Goal: Task Accomplishment & Management: Complete application form

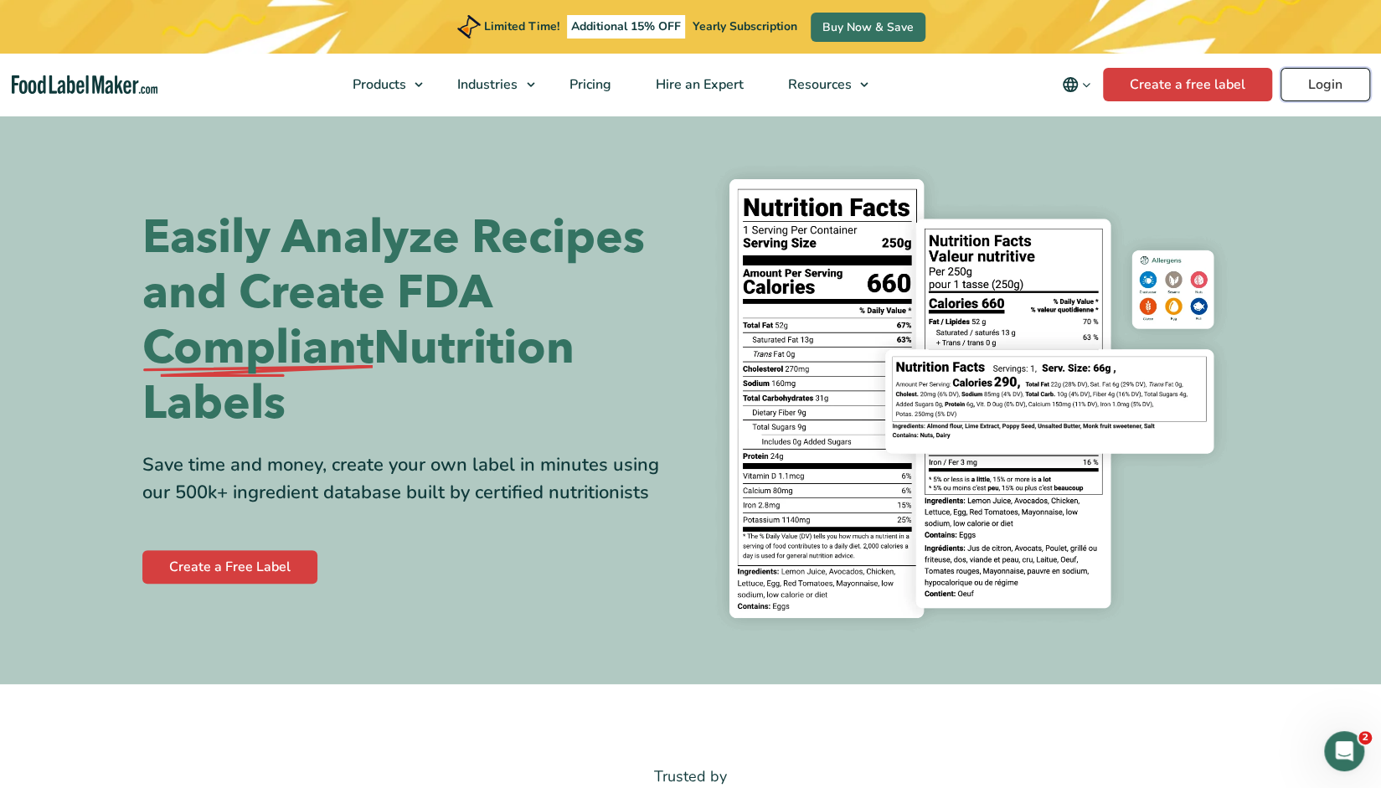
click at [1298, 92] on link "Login" at bounding box center [1326, 85] width 90 height 34
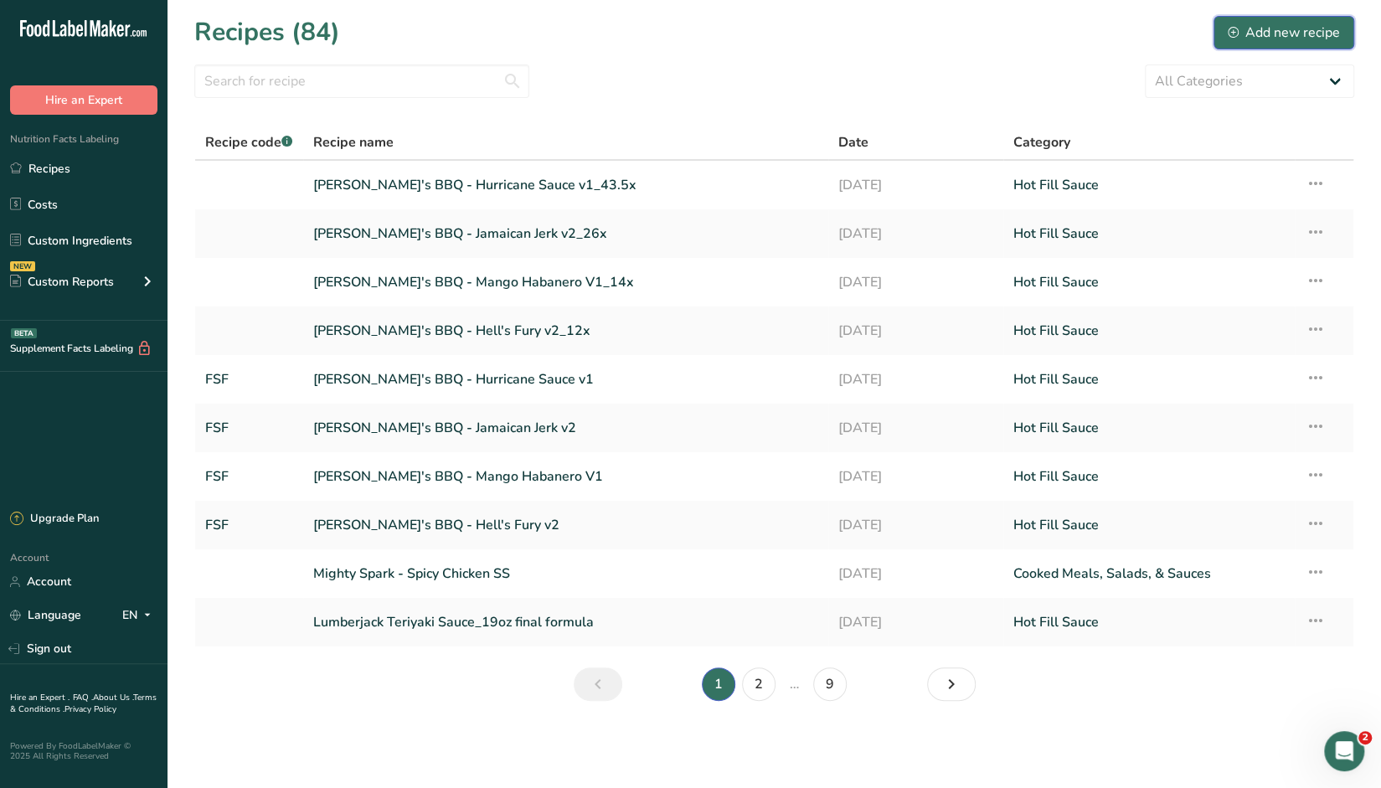
click at [1300, 31] on div "Add new recipe" at bounding box center [1284, 33] width 112 height 20
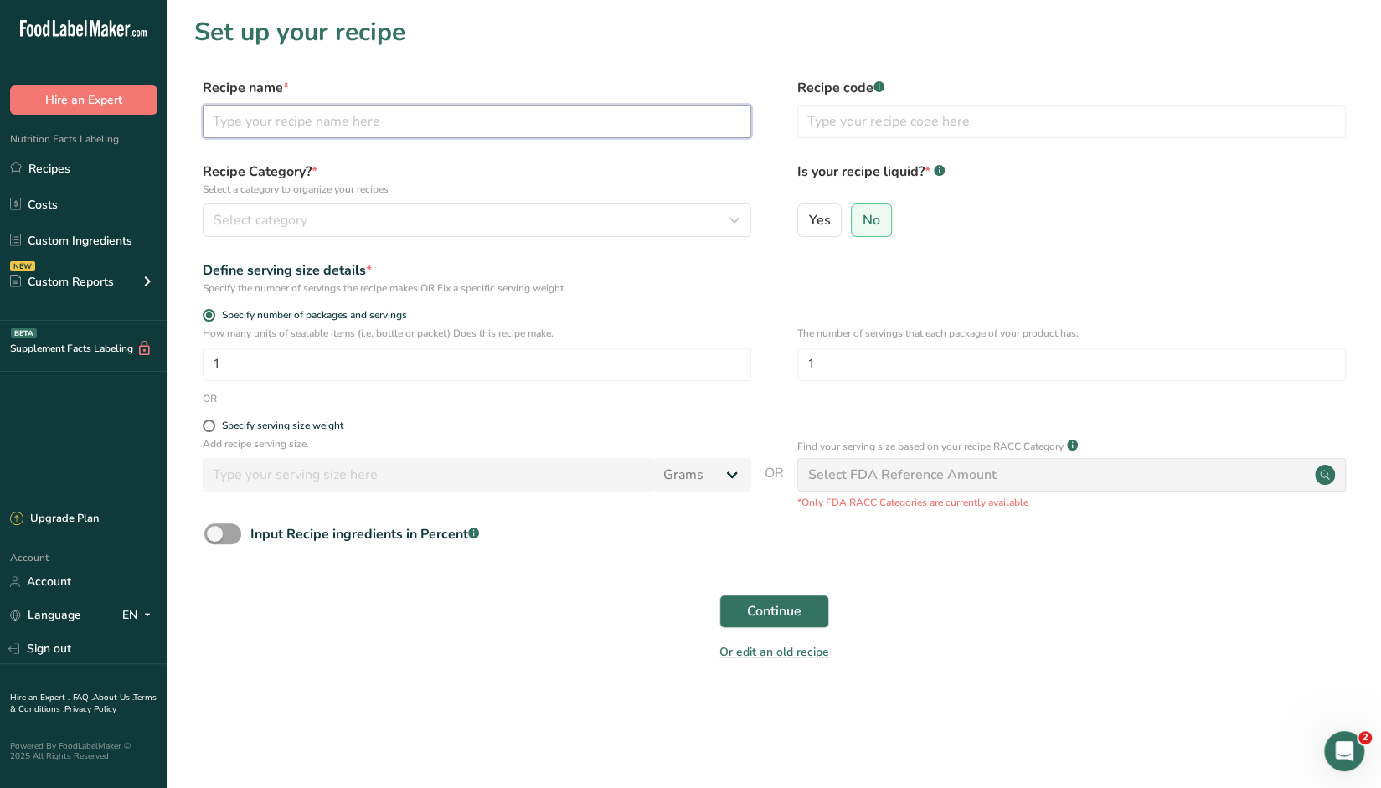
click at [346, 116] on input "text" at bounding box center [477, 122] width 549 height 34
type input "Red Pepper - White Sauce v1"
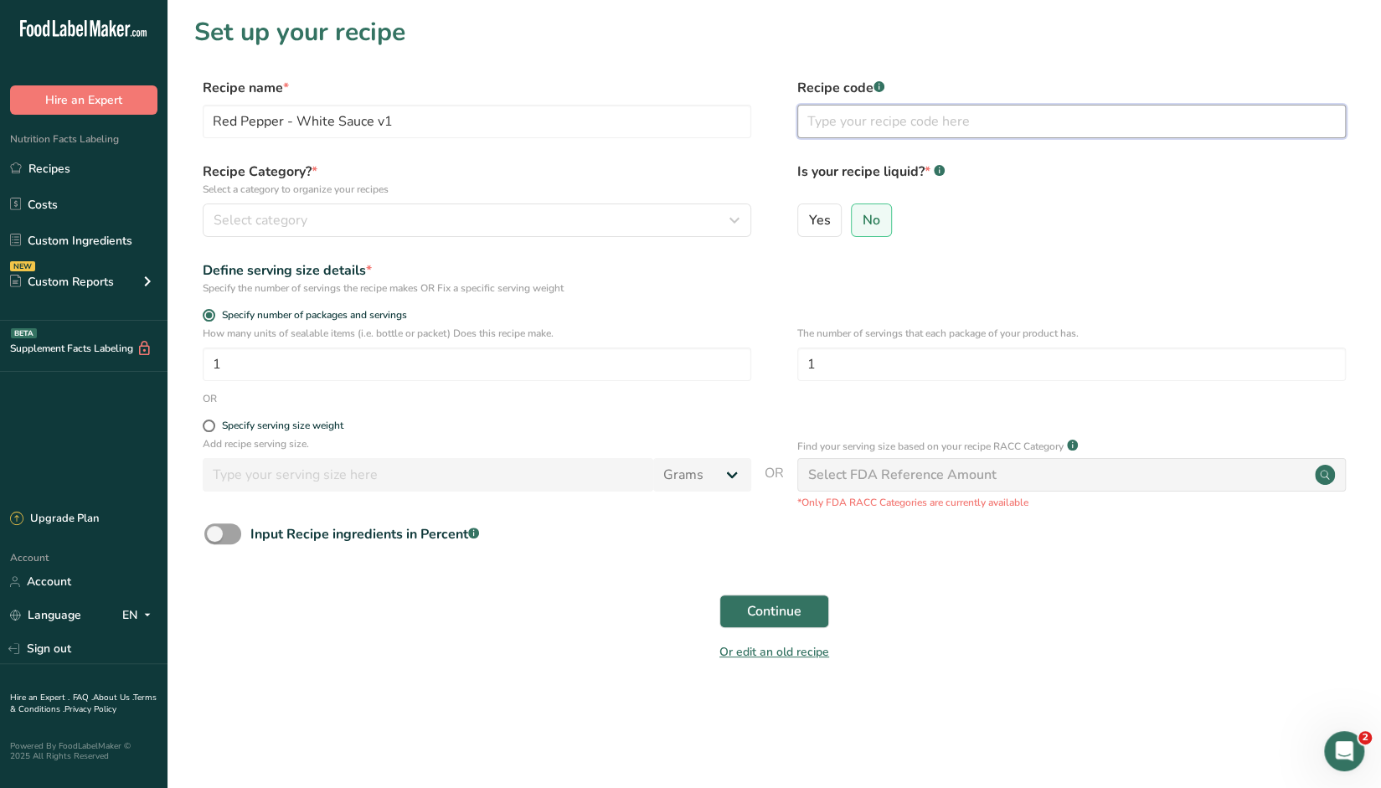
click at [838, 120] on input "text" at bounding box center [1072, 122] width 549 height 34
type input "FSF"
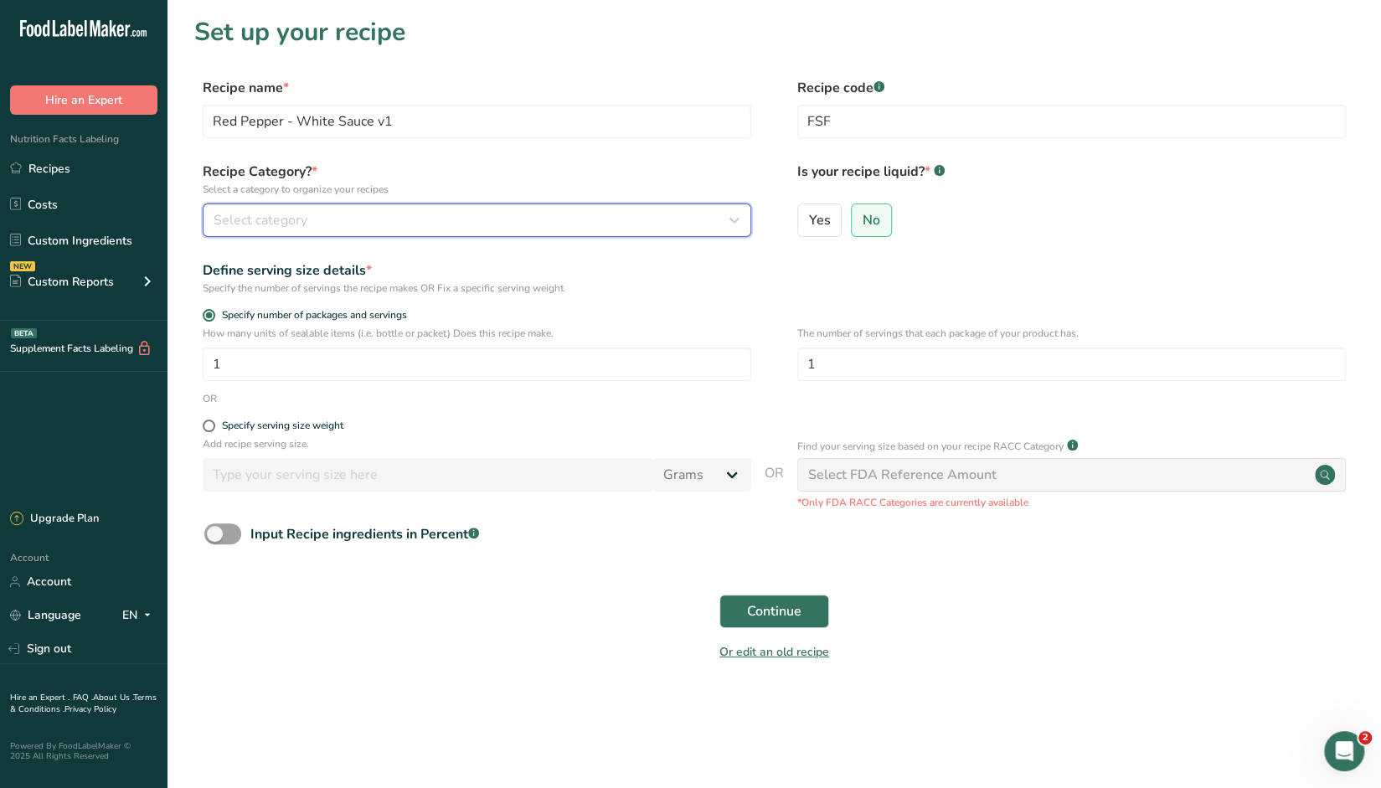
click at [722, 227] on div "Select category" at bounding box center [472, 220] width 517 height 20
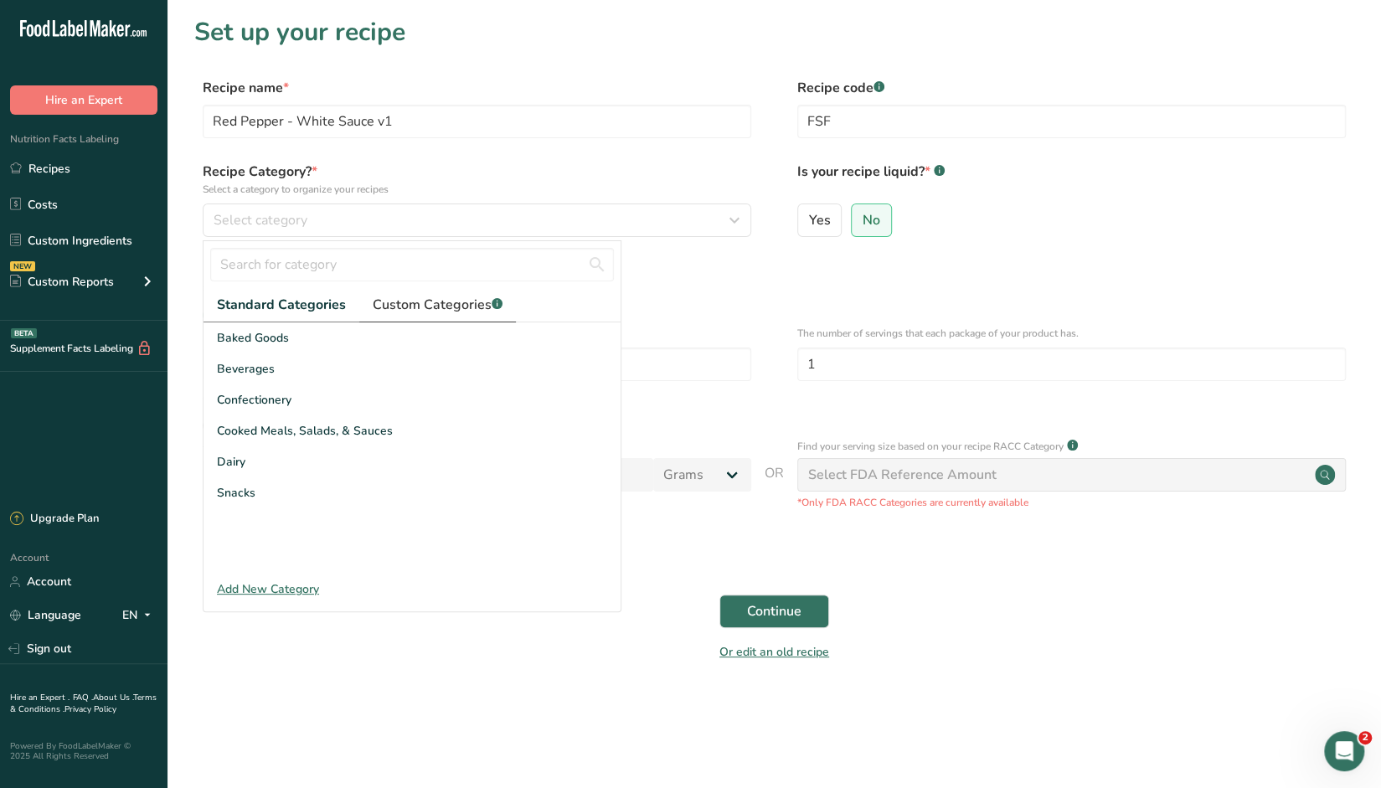
click at [417, 304] on span "Custom Categories .a-a{fill:#347362;}.b-a{fill:#fff;}" at bounding box center [438, 305] width 130 height 20
click at [266, 586] on div "Add New Category" at bounding box center [412, 590] width 417 height 18
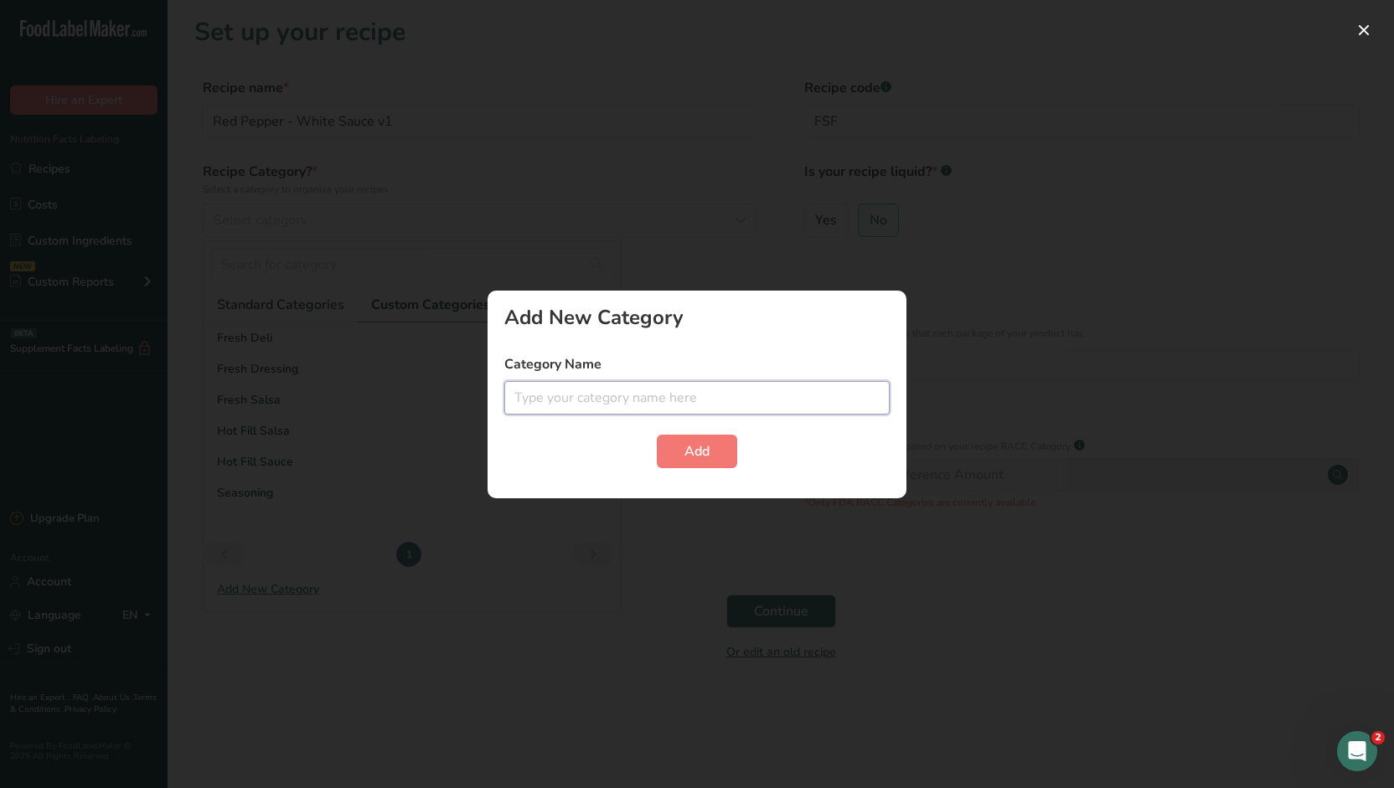
click at [662, 388] on input "text" at bounding box center [696, 398] width 385 height 34
type input "Cold Fill Sauce"
click at [700, 452] on span "Add" at bounding box center [696, 451] width 25 height 20
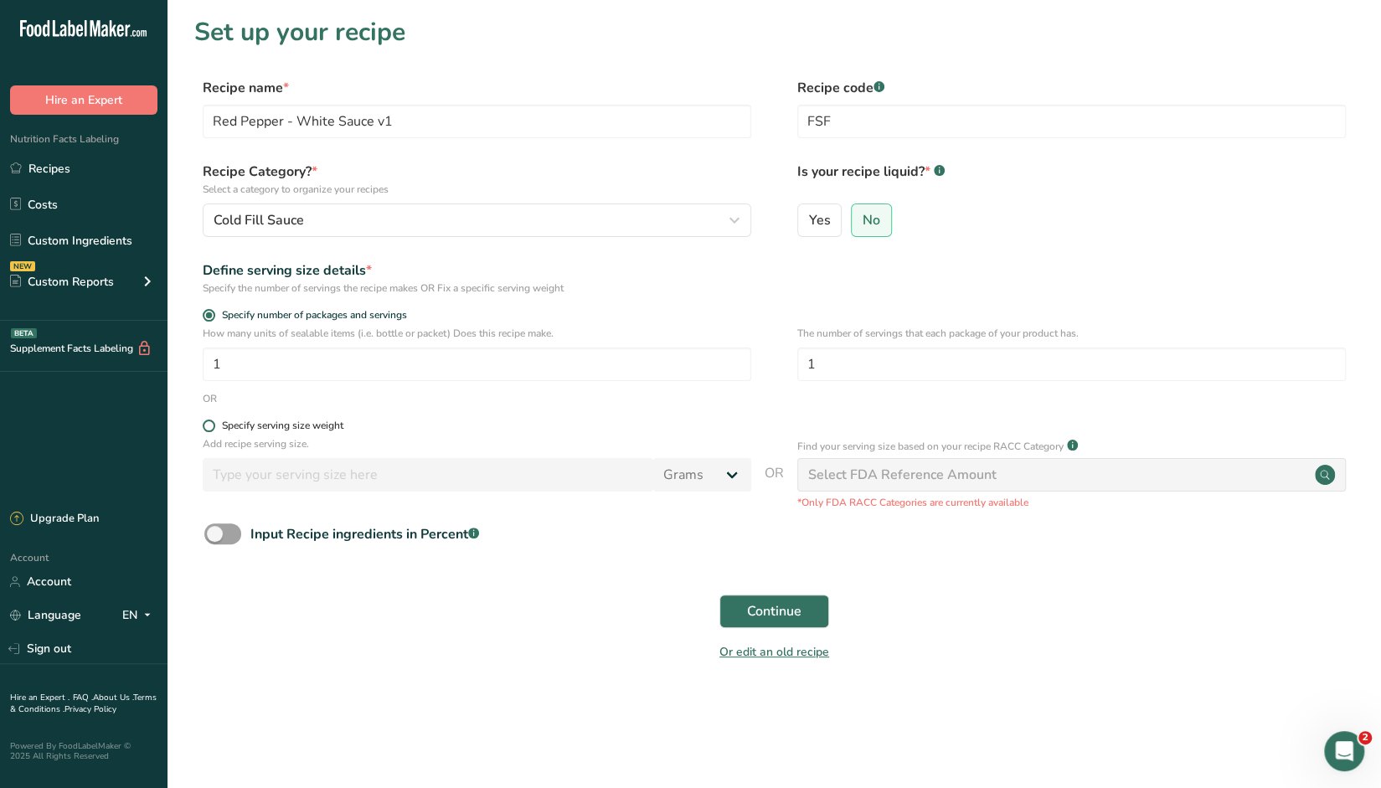
click at [208, 431] on span at bounding box center [209, 426] width 13 height 13
click at [208, 431] on input "Specify serving size weight" at bounding box center [208, 426] width 11 height 11
radio input "true"
radio input "false"
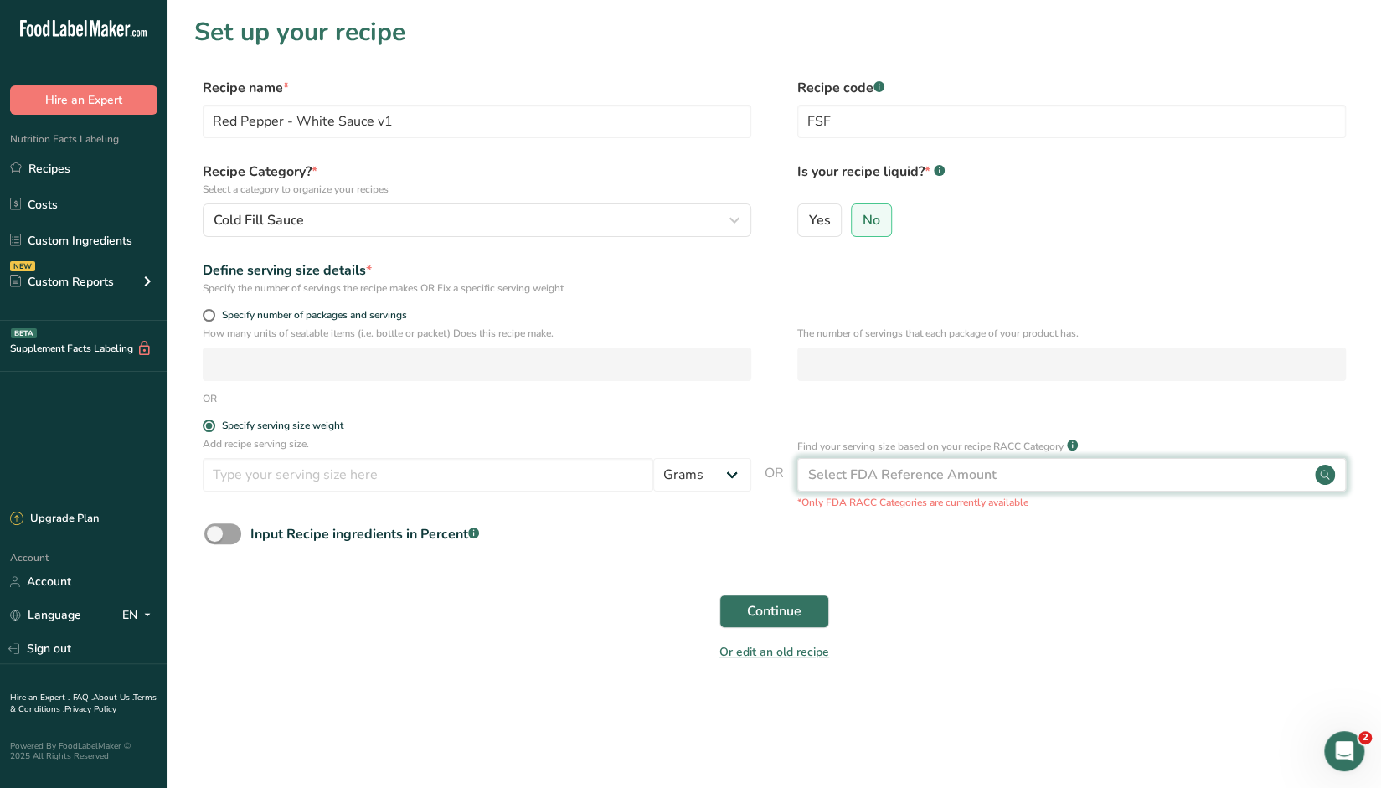
click at [869, 478] on div "Select FDA Reference Amount" at bounding box center [902, 475] width 188 height 20
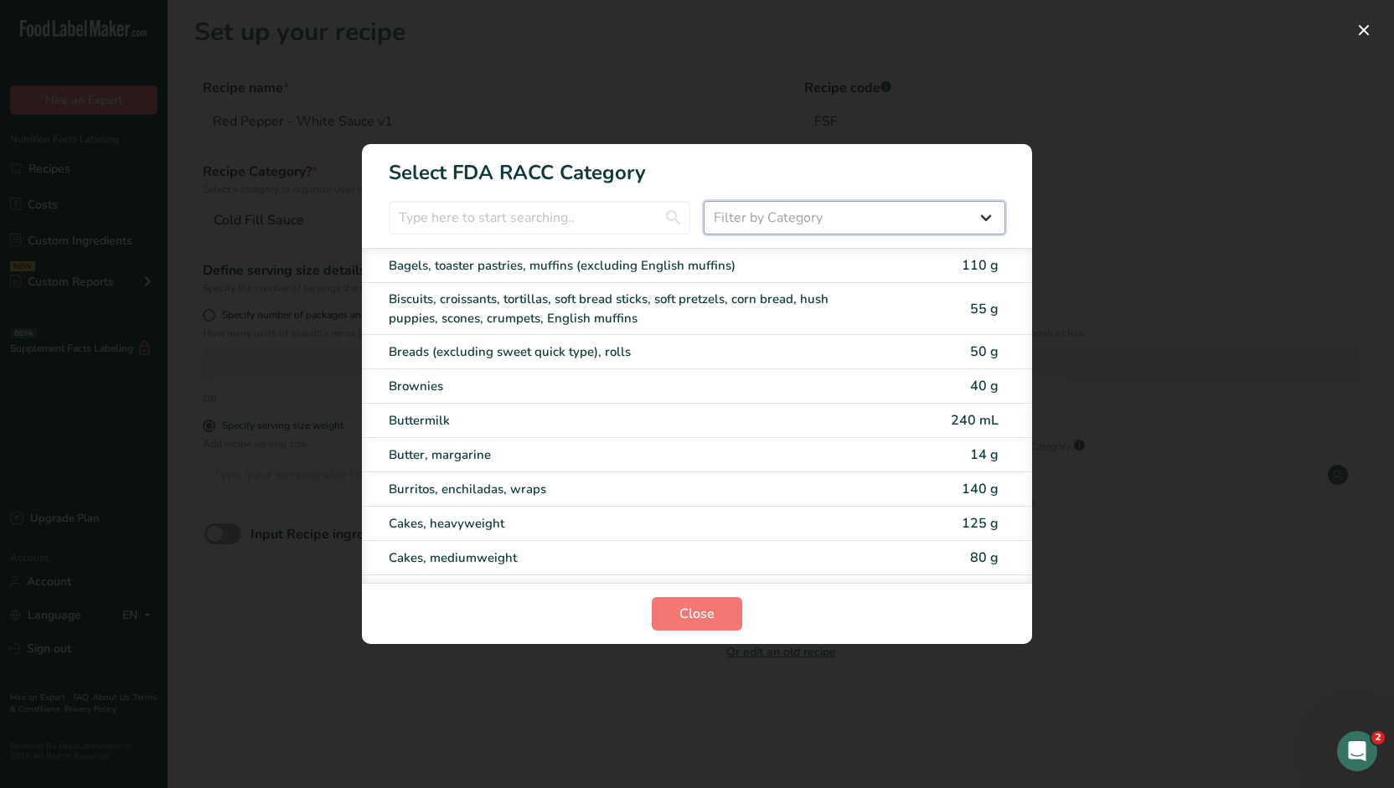
click at [814, 220] on select "Filter by Category All Bakery products Beverages Cereals and other grain produc…" at bounding box center [855, 218] width 302 height 34
select select "22"
click at [704, 201] on select "Filter by Category All Bakery products Beverages Cereals and other grain produc…" at bounding box center [855, 218] width 302 height 34
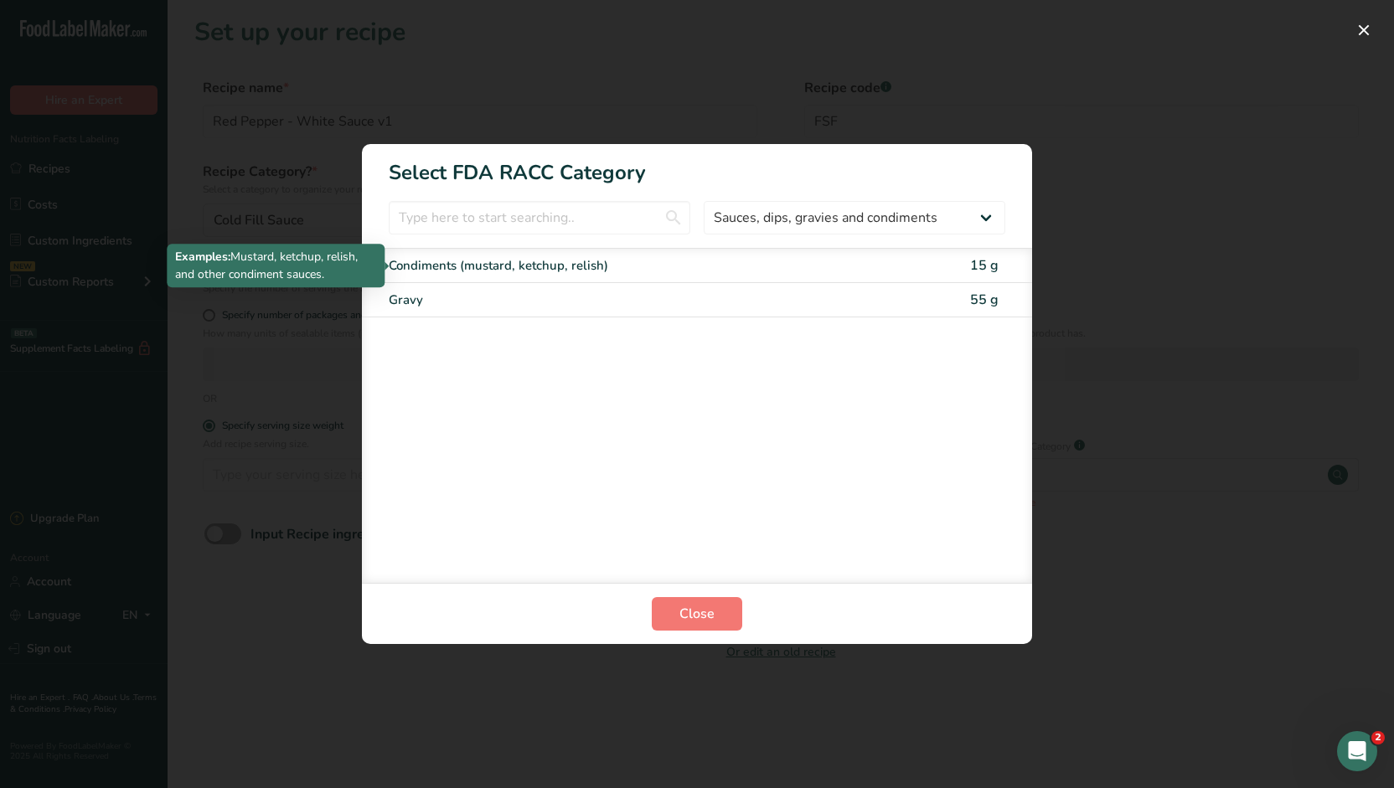
click at [467, 266] on div "Condiments (mustard, ketchup, relish)" at bounding box center [627, 265] width 476 height 19
type input "15"
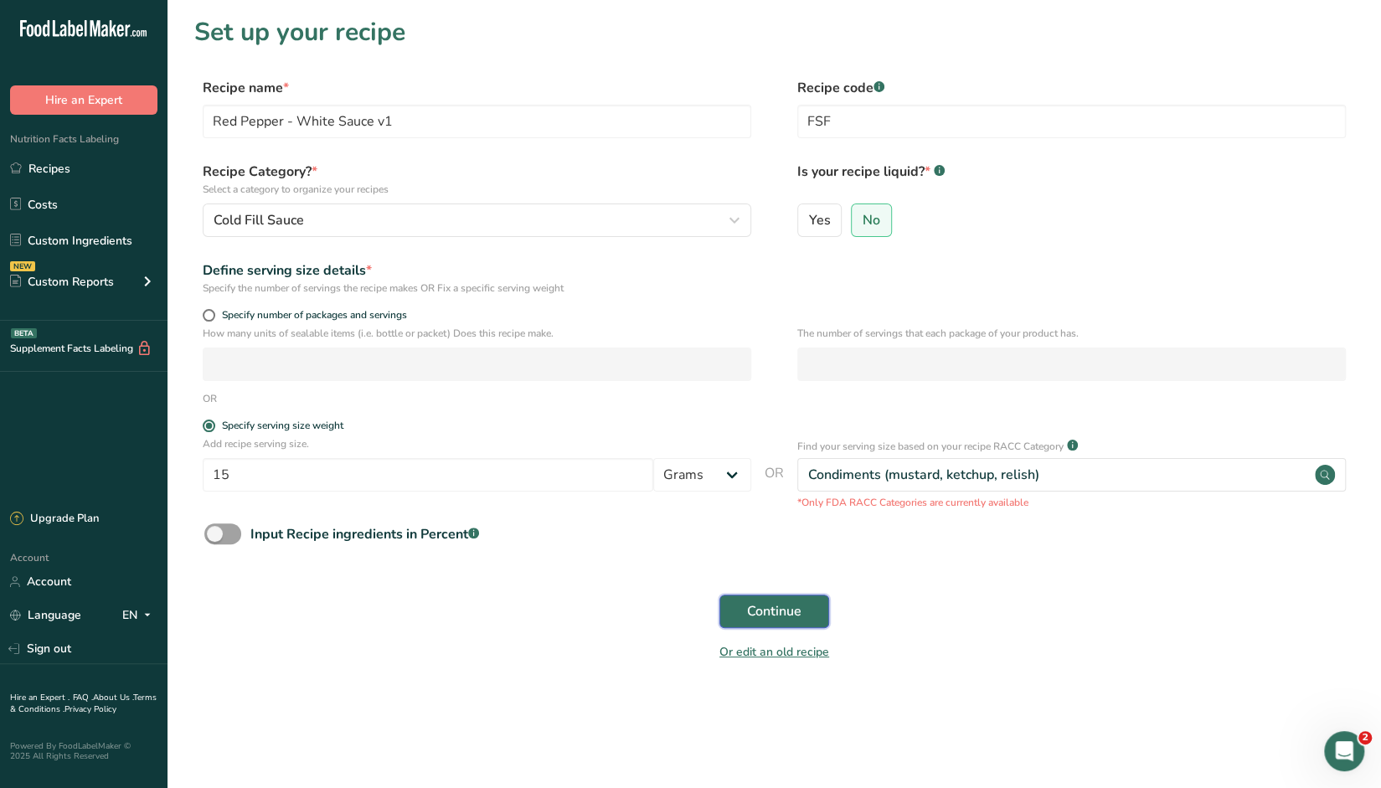
click at [771, 612] on span "Continue" at bounding box center [774, 611] width 54 height 20
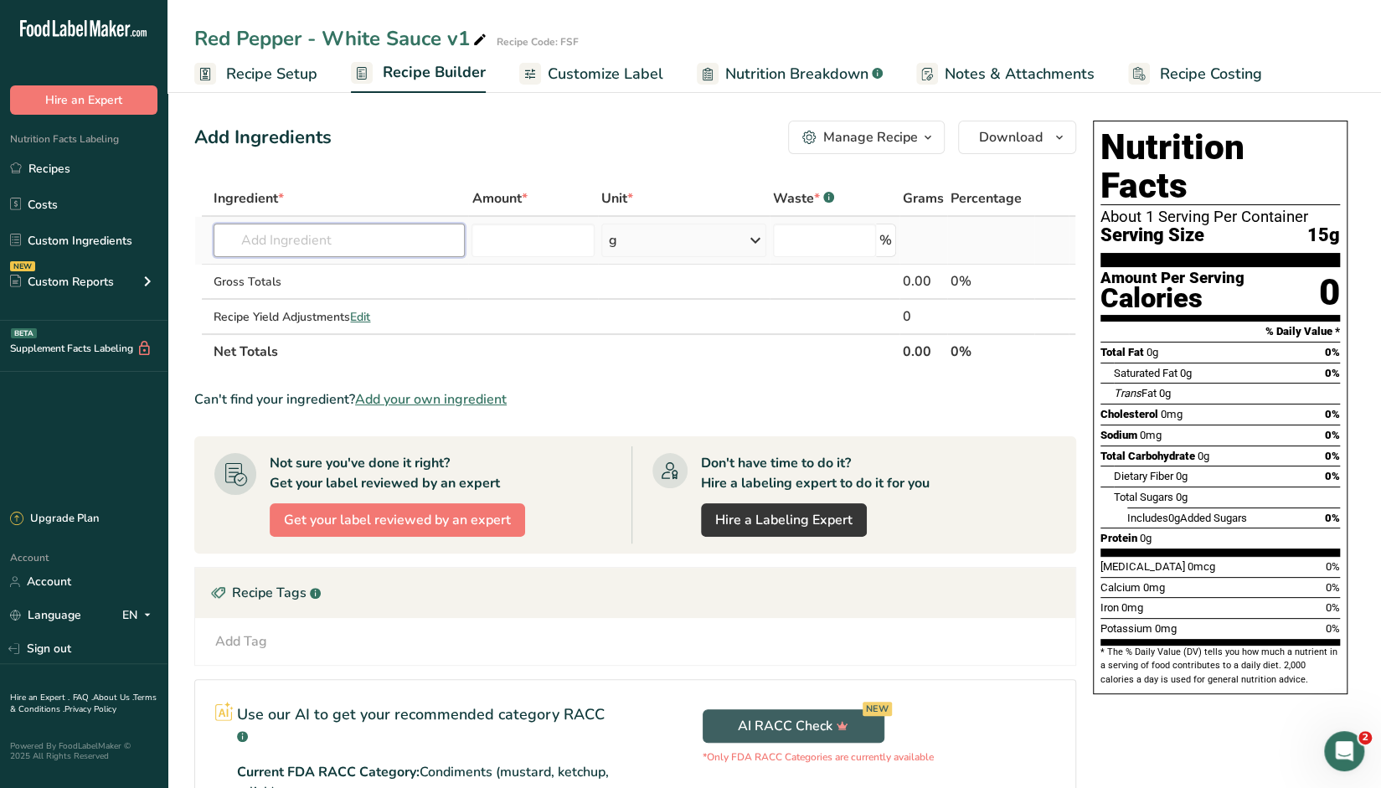
click at [318, 239] on input "text" at bounding box center [339, 241] width 251 height 34
type input "Sysco reliance"
click at [288, 302] on div "Add your own ingredient" at bounding box center [339, 302] width 225 height 18
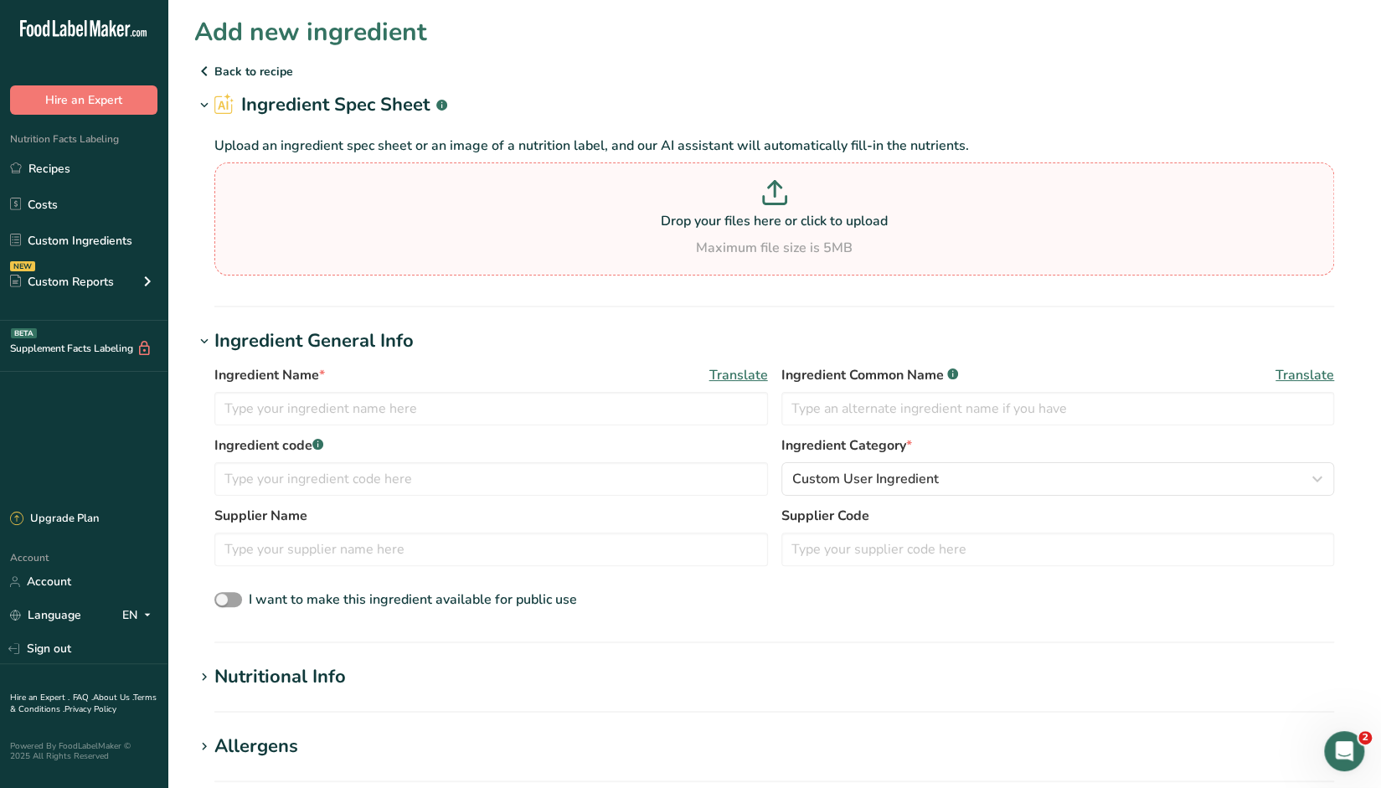
click at [667, 224] on p "Drop your files here or click to upload" at bounding box center [775, 221] width 1112 height 20
click at [667, 224] on input "Drop your files here or click to upload Maximum file size is 5MB" at bounding box center [774, 219] width 1120 height 113
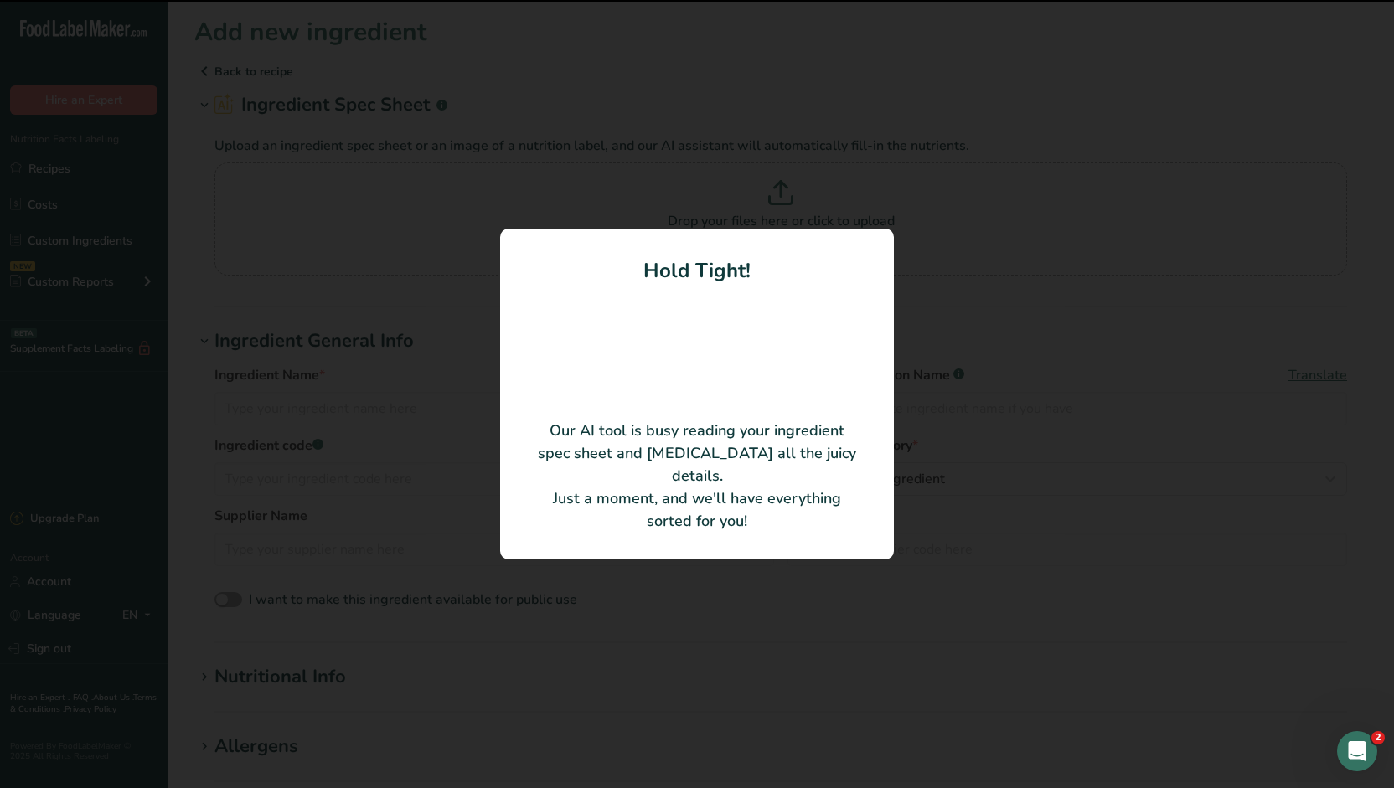
type input "Reliance Salad Dressing"
type input "FULL SERVICE FOODS"
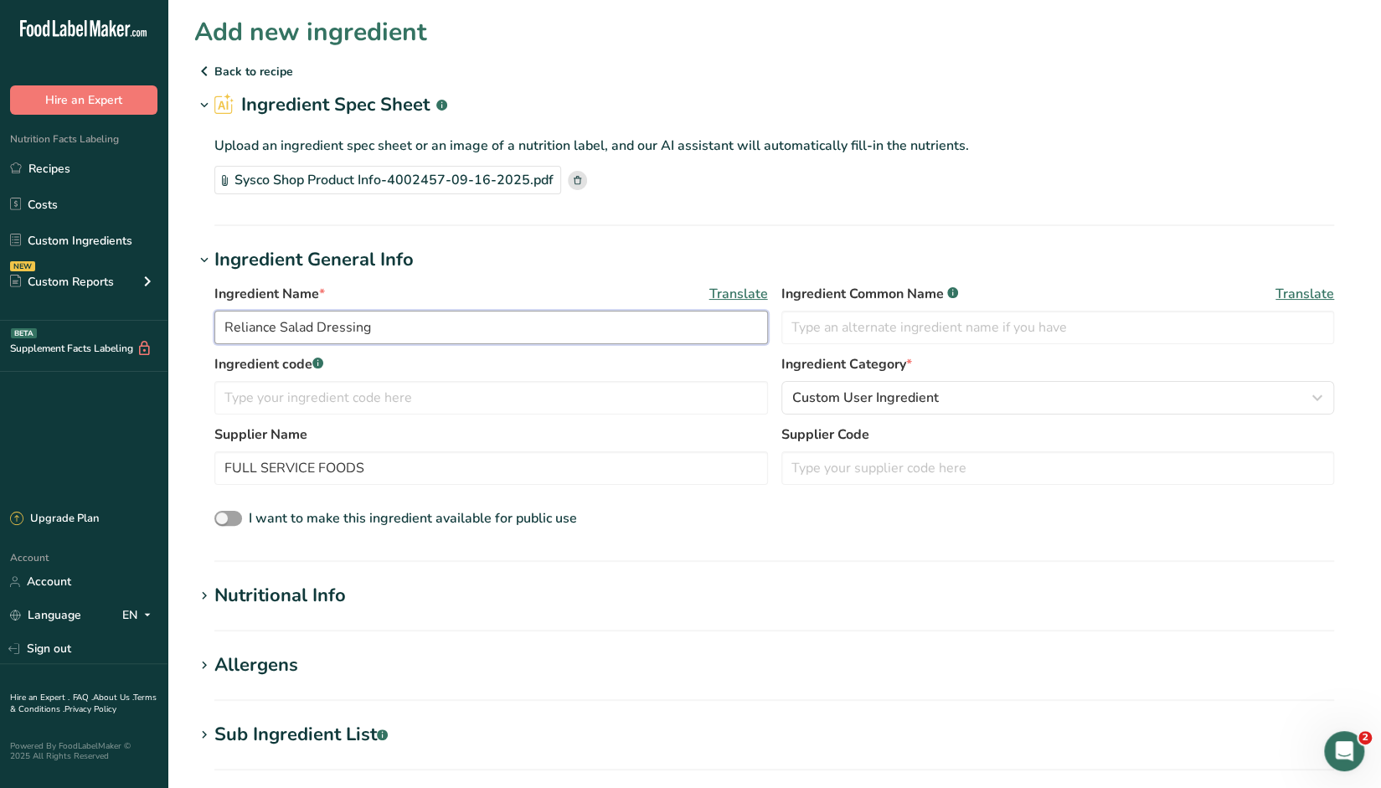
click at [225, 323] on input "Reliance Salad Dressing" at bounding box center [491, 328] width 554 height 34
type input "Sysco Reliance Salad Dressing"
drag, startPoint x: 371, startPoint y: 471, endPoint x: 122, endPoint y: 457, distance: 249.2
click at [122, 457] on div ".a-20{fill:#fff;} Hire an Expert Nutrition Facts Labeling Recipes Costs Custom …" at bounding box center [690, 626] width 1381 height 1252
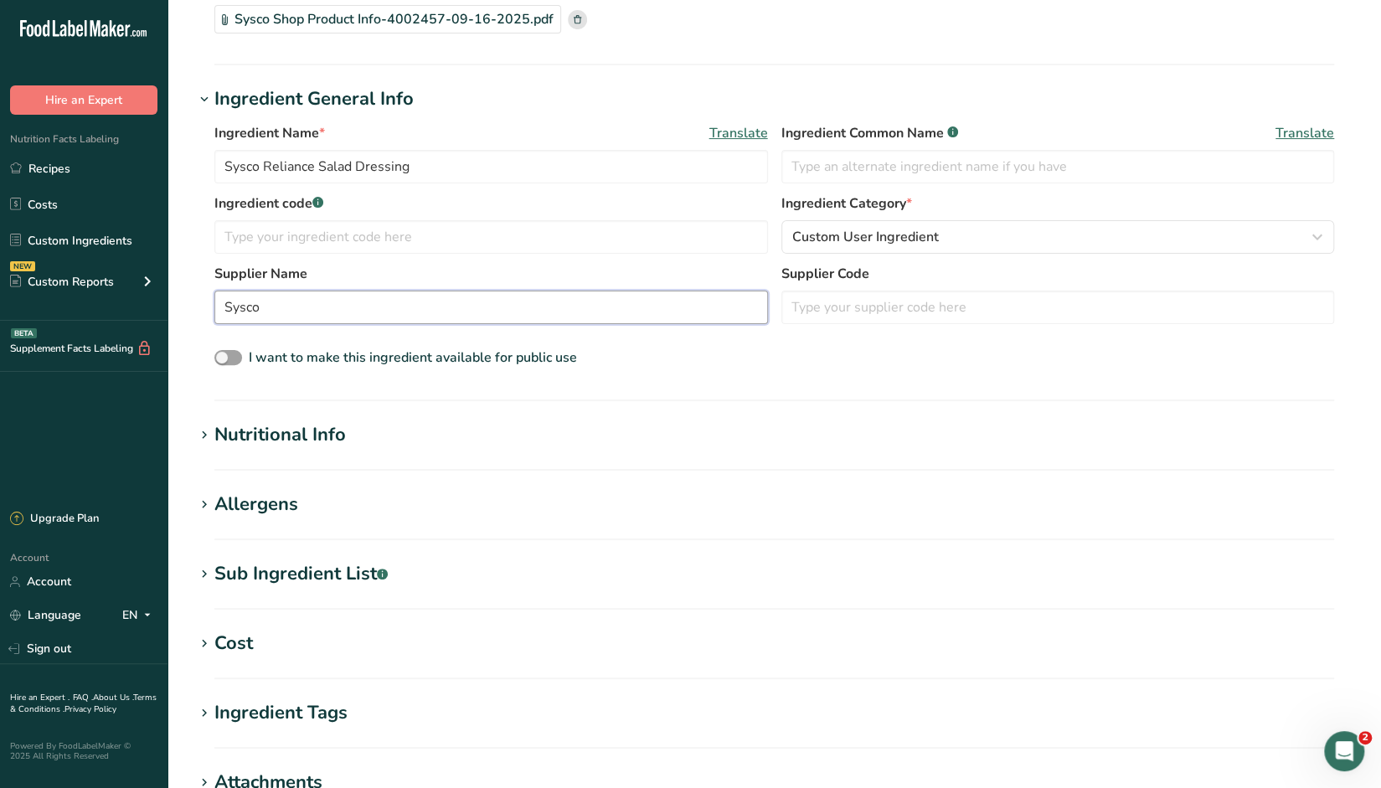
scroll to position [168, 0]
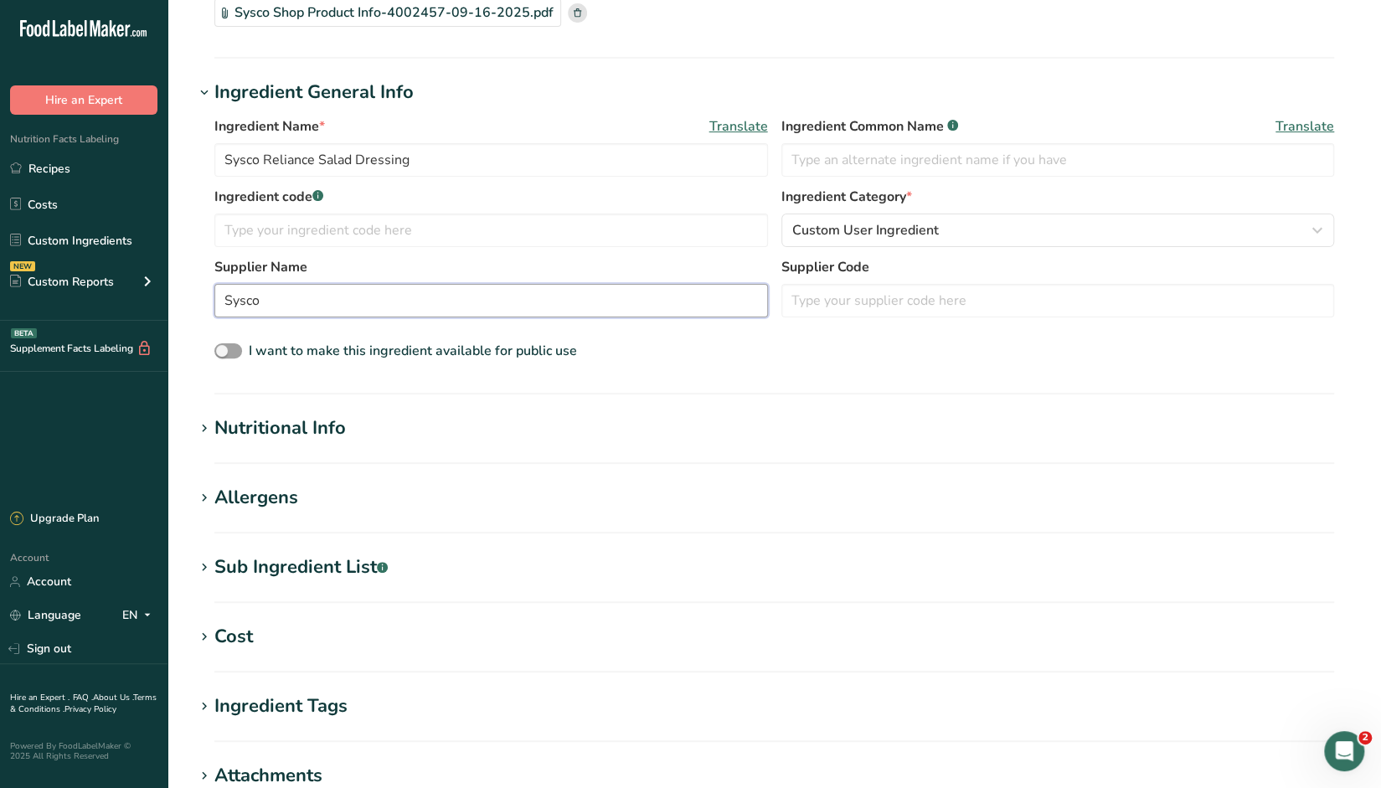
type input "Sysco"
click at [260, 426] on div "Nutritional Info" at bounding box center [280, 429] width 132 height 28
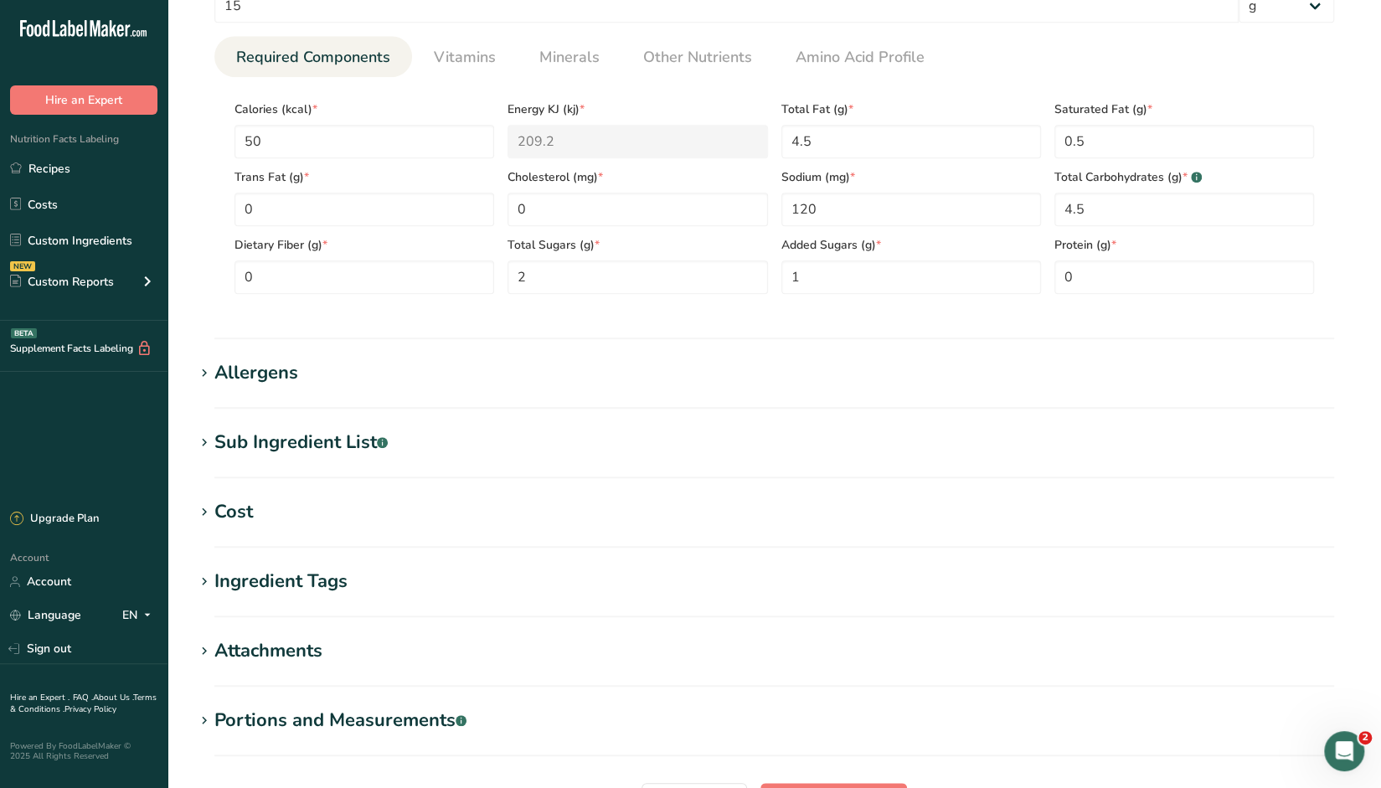
scroll to position [754, 0]
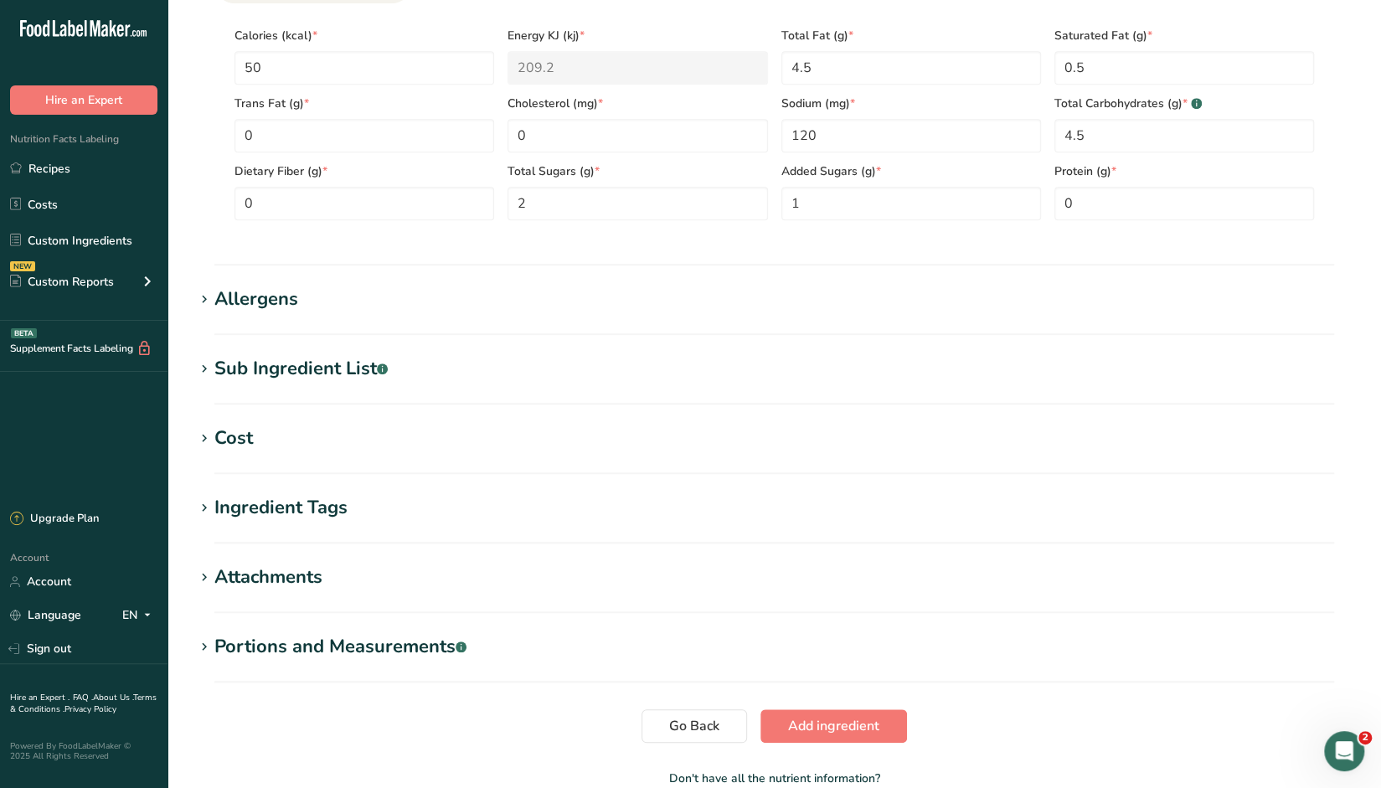
click at [258, 288] on div "Allergens" at bounding box center [256, 300] width 84 height 28
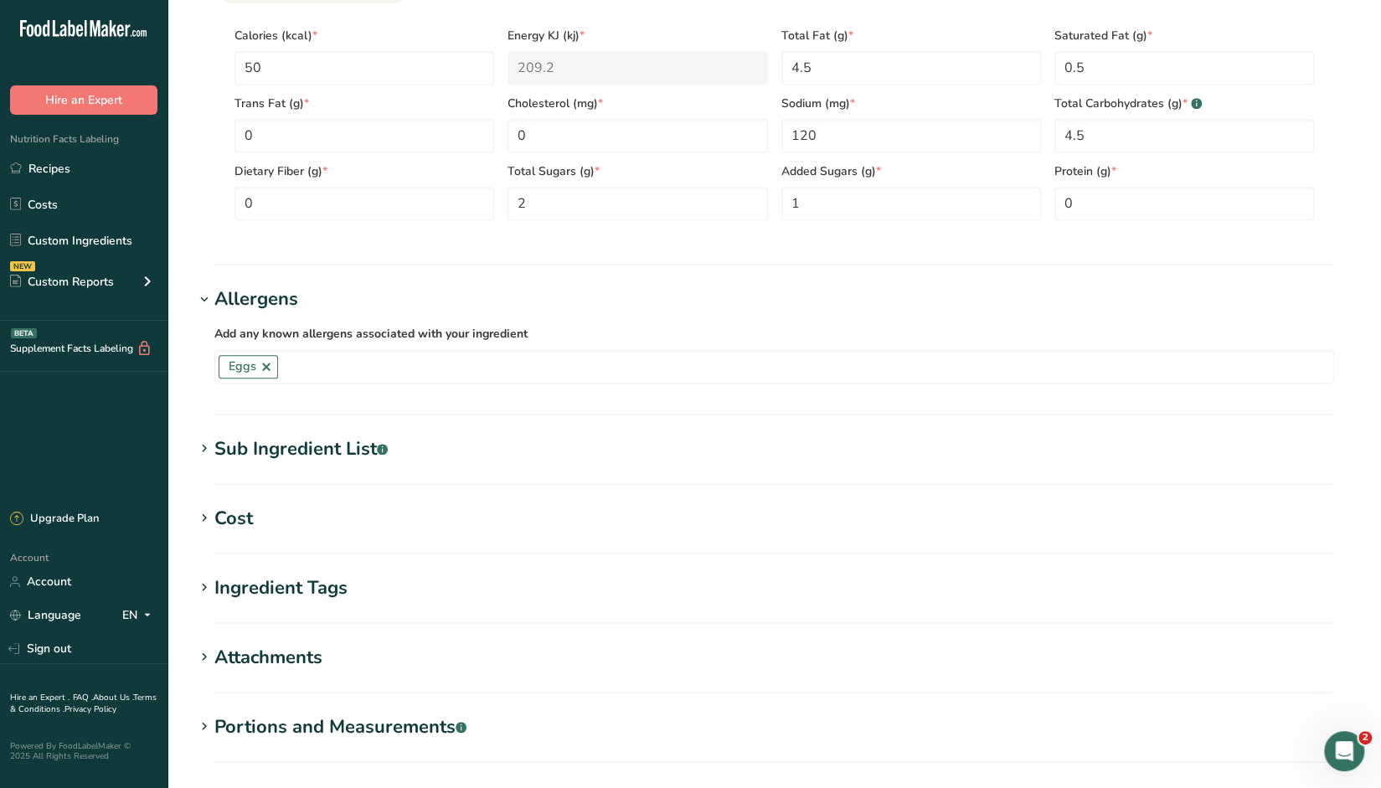
click at [326, 452] on div "Sub Ingredient List .a-a{fill:#347362;}.b-a{fill:#fff;}" at bounding box center [300, 450] width 173 height 28
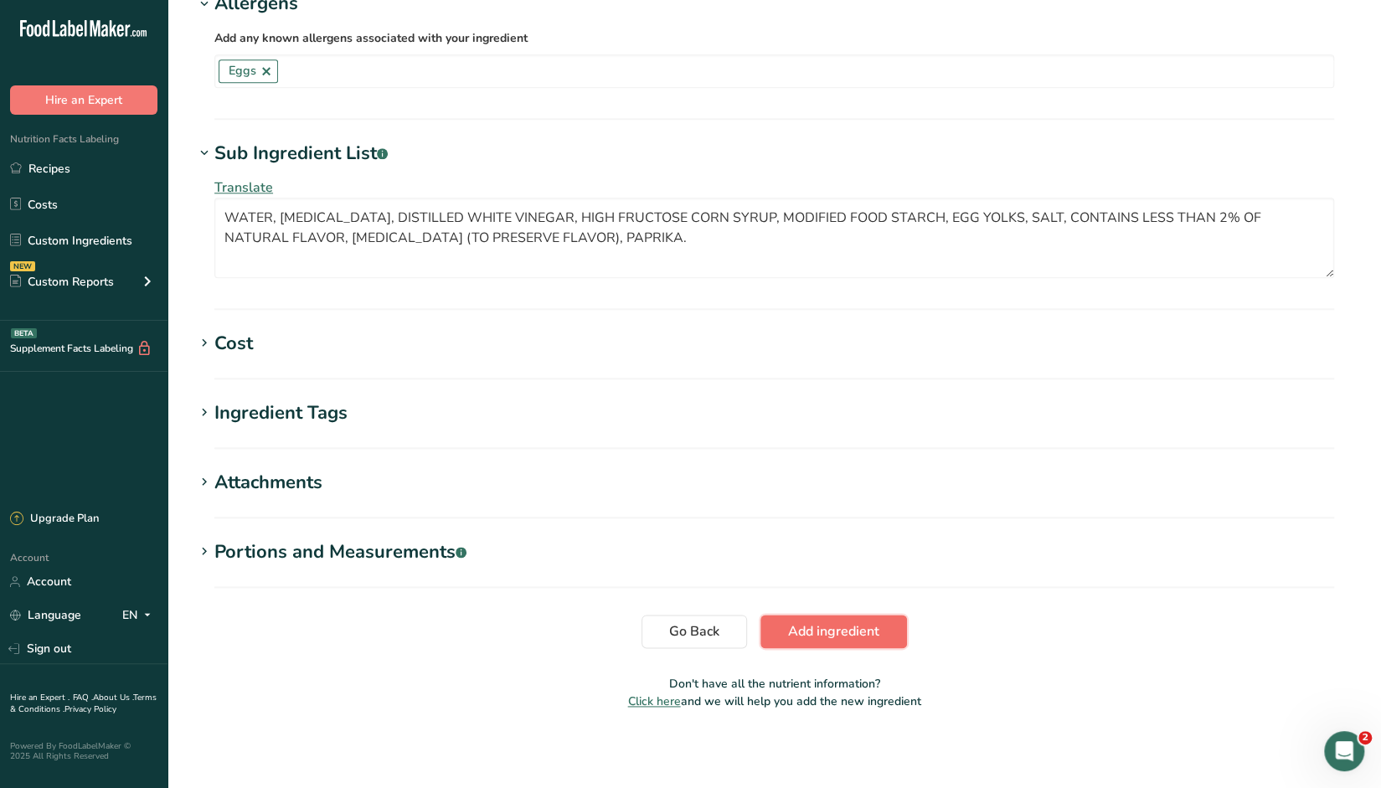
click at [854, 634] on span "Add ingredient" at bounding box center [833, 632] width 91 height 20
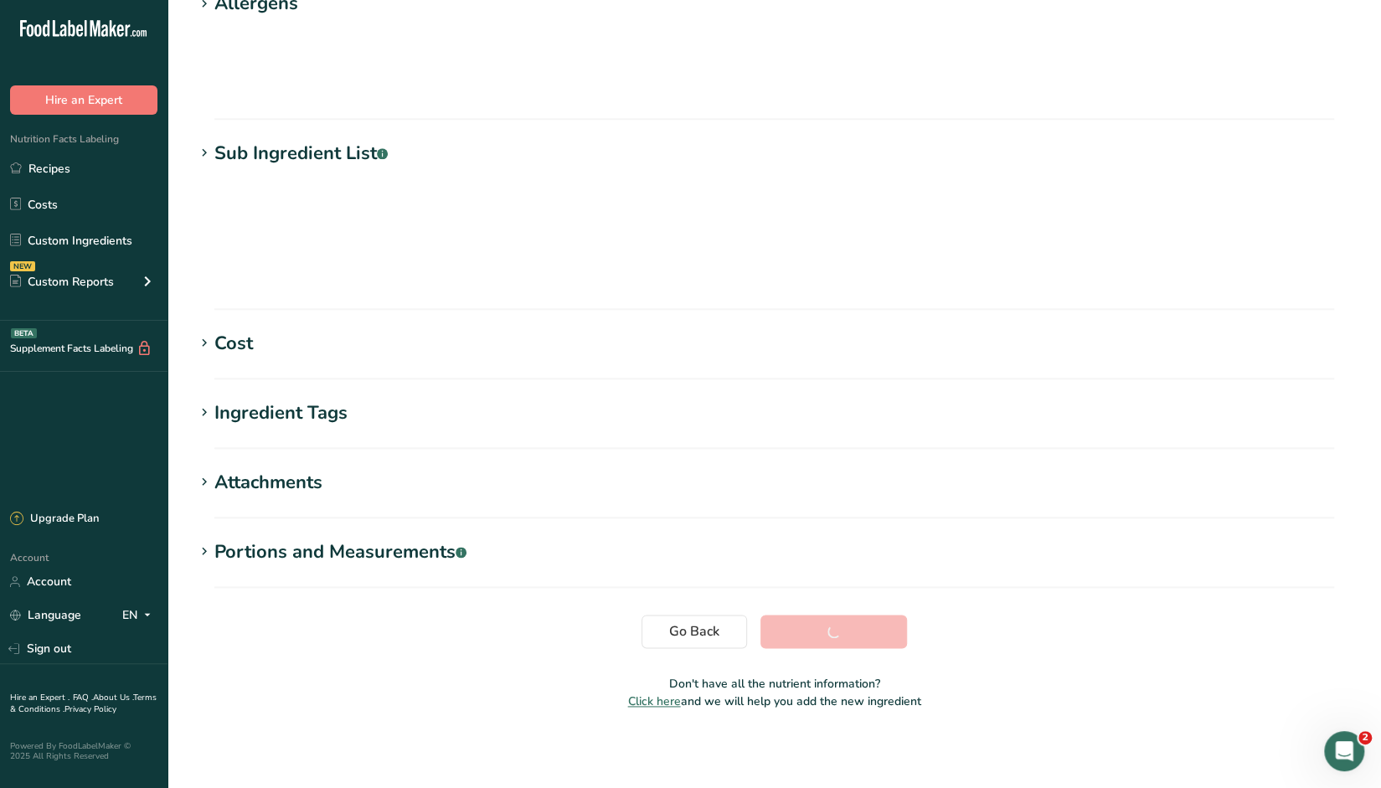
scroll to position [111, 0]
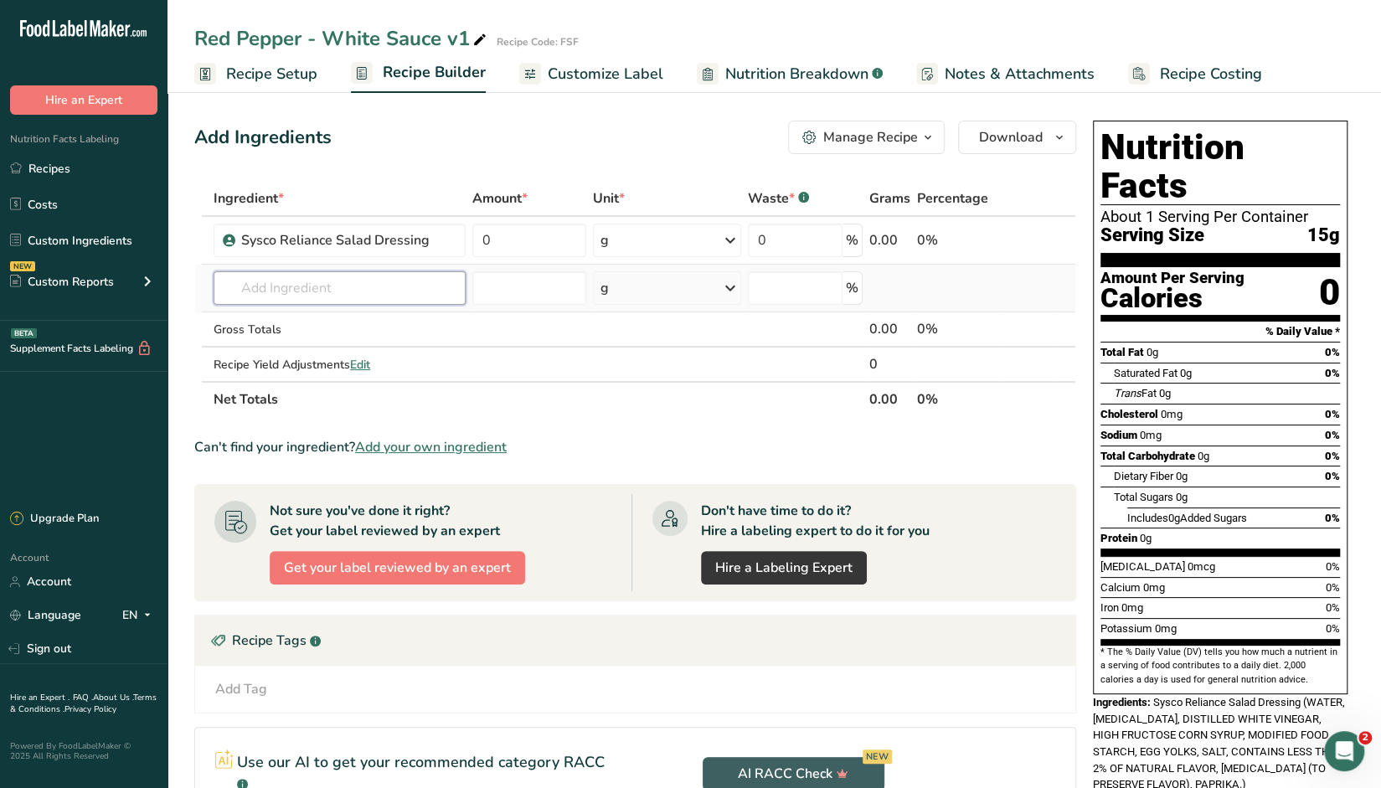
click at [304, 288] on input "text" at bounding box center [340, 288] width 252 height 34
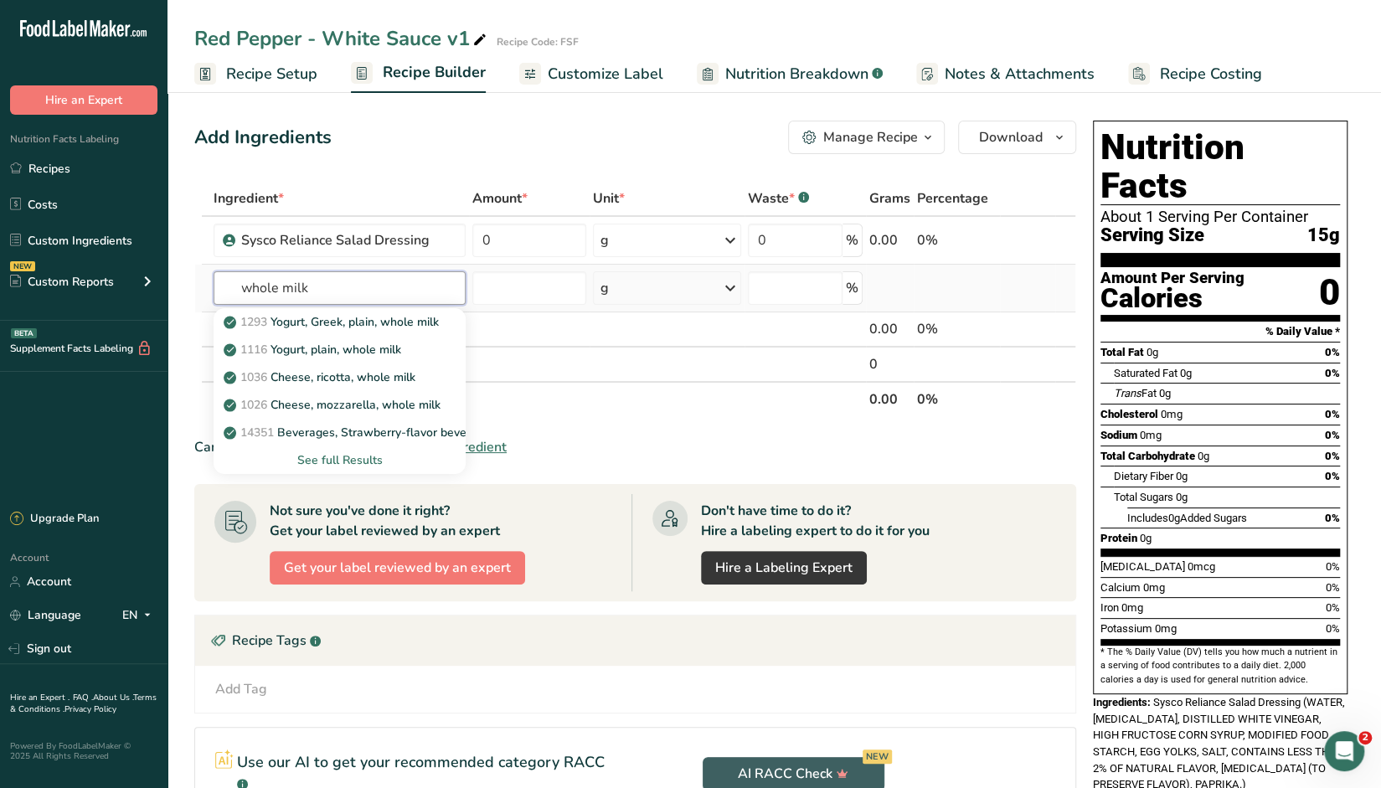
type input "whole milk"
click at [360, 457] on div "See full Results" at bounding box center [339, 461] width 225 height 18
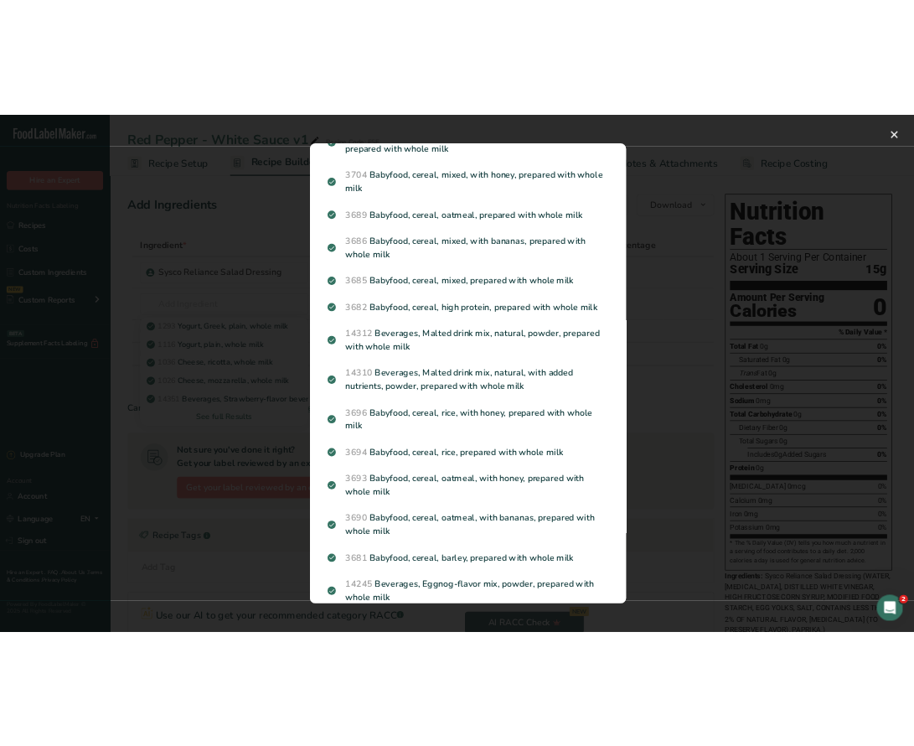
scroll to position [838, 0]
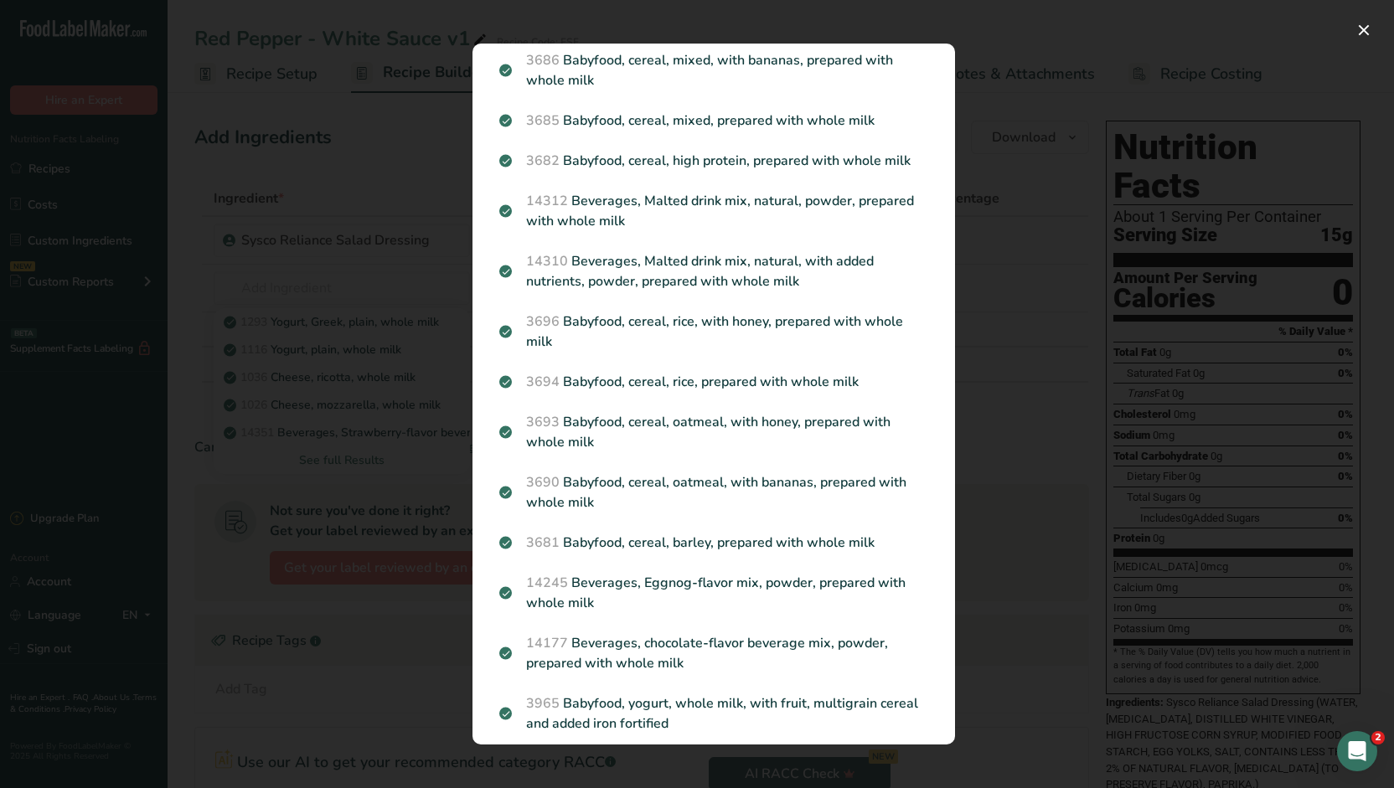
click at [1032, 121] on div "Search results modal" at bounding box center [697, 394] width 1394 height 788
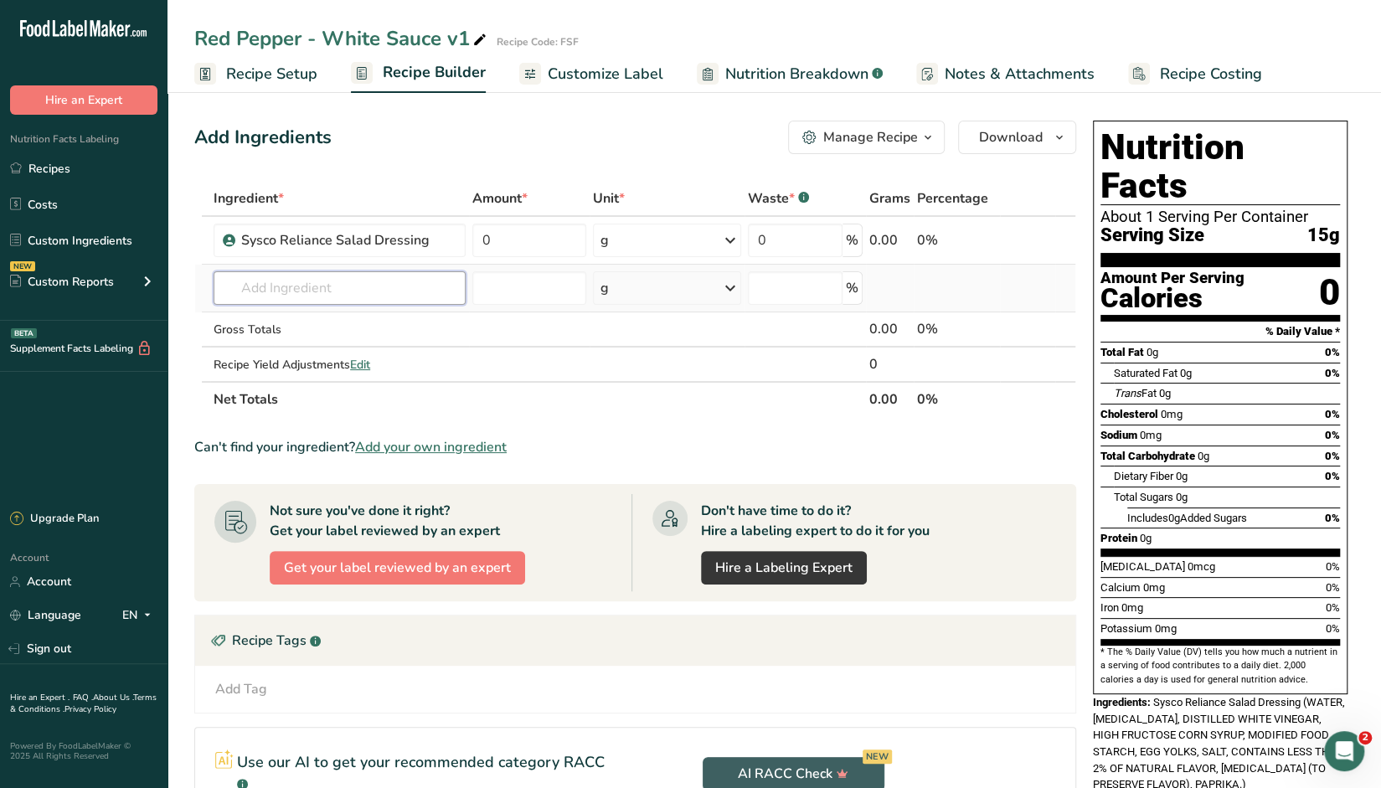
click at [320, 295] on input "text" at bounding box center [340, 288] width 252 height 34
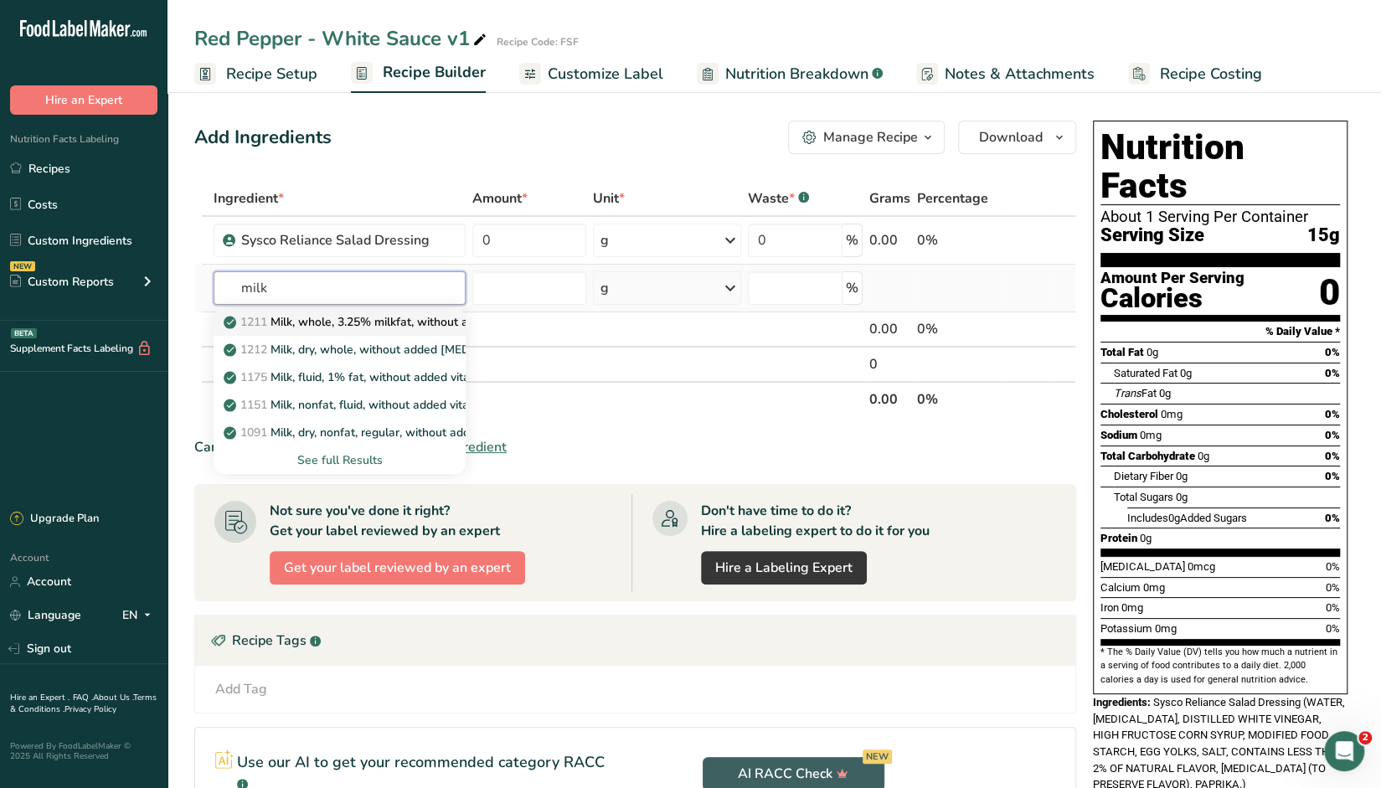
type input "milk"
click at [337, 319] on p "1211 Milk, whole, 3.25% milkfat, without added vitamin A and vitamin D" at bounding box center [450, 322] width 447 height 18
type input "Milk, whole, 3.25% milkfat, without added vitamin A and vitamin D"
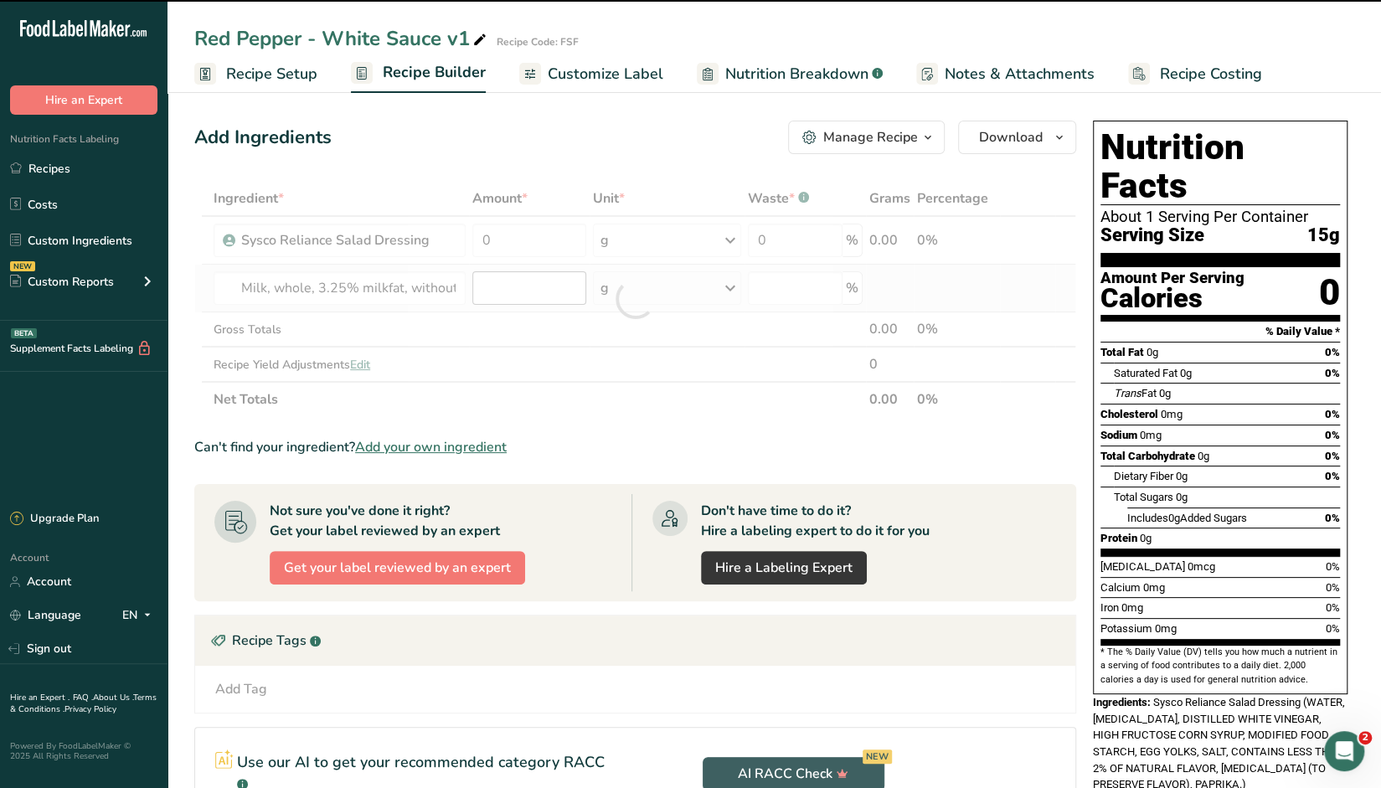
type input "0"
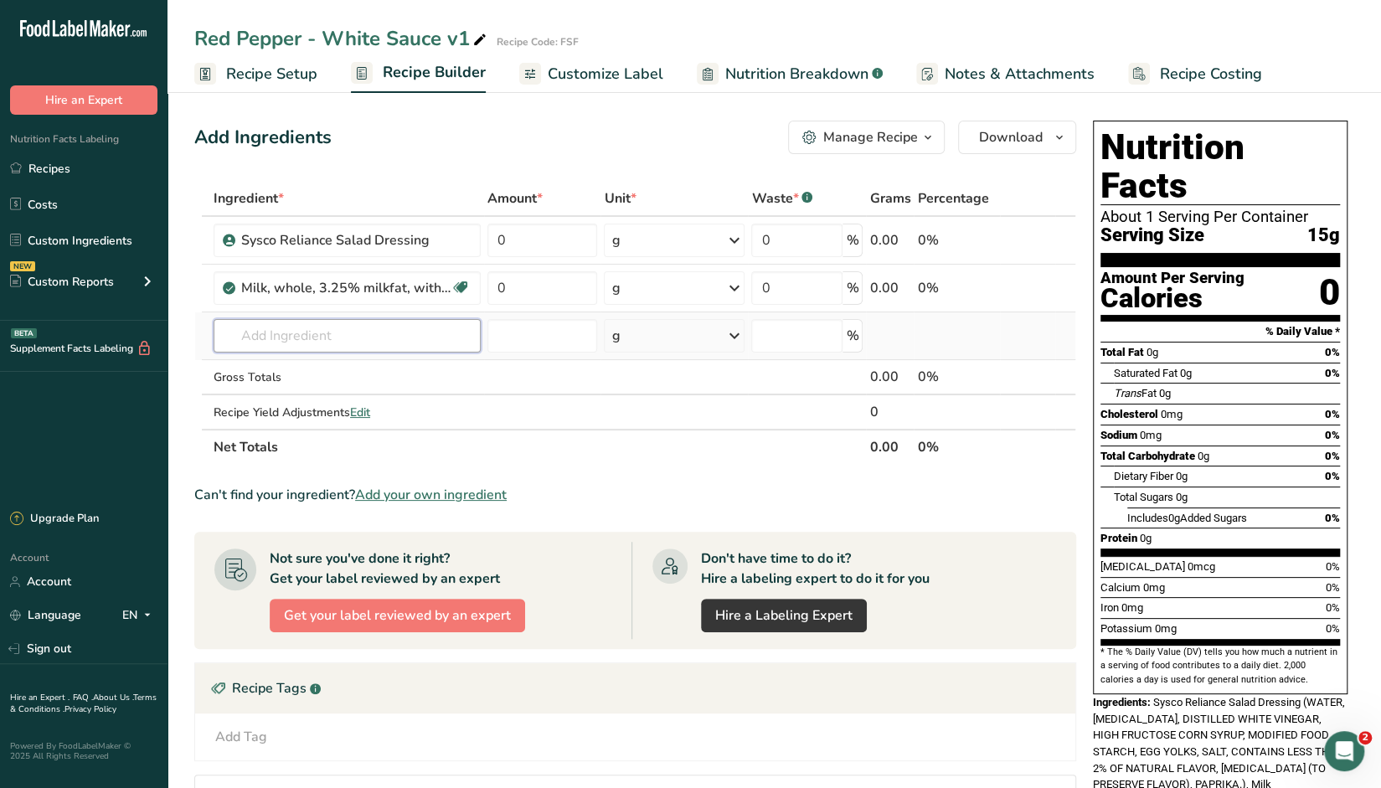
click at [379, 333] on input "text" at bounding box center [347, 336] width 267 height 34
type input "Kosher salt"
click at [271, 353] on div "Kosher Salt Add your own ingredient" at bounding box center [347, 382] width 267 height 59
click at [275, 369] on p "Kosher Salt" at bounding box center [265, 370] width 76 height 18
type input "Kosher Salt"
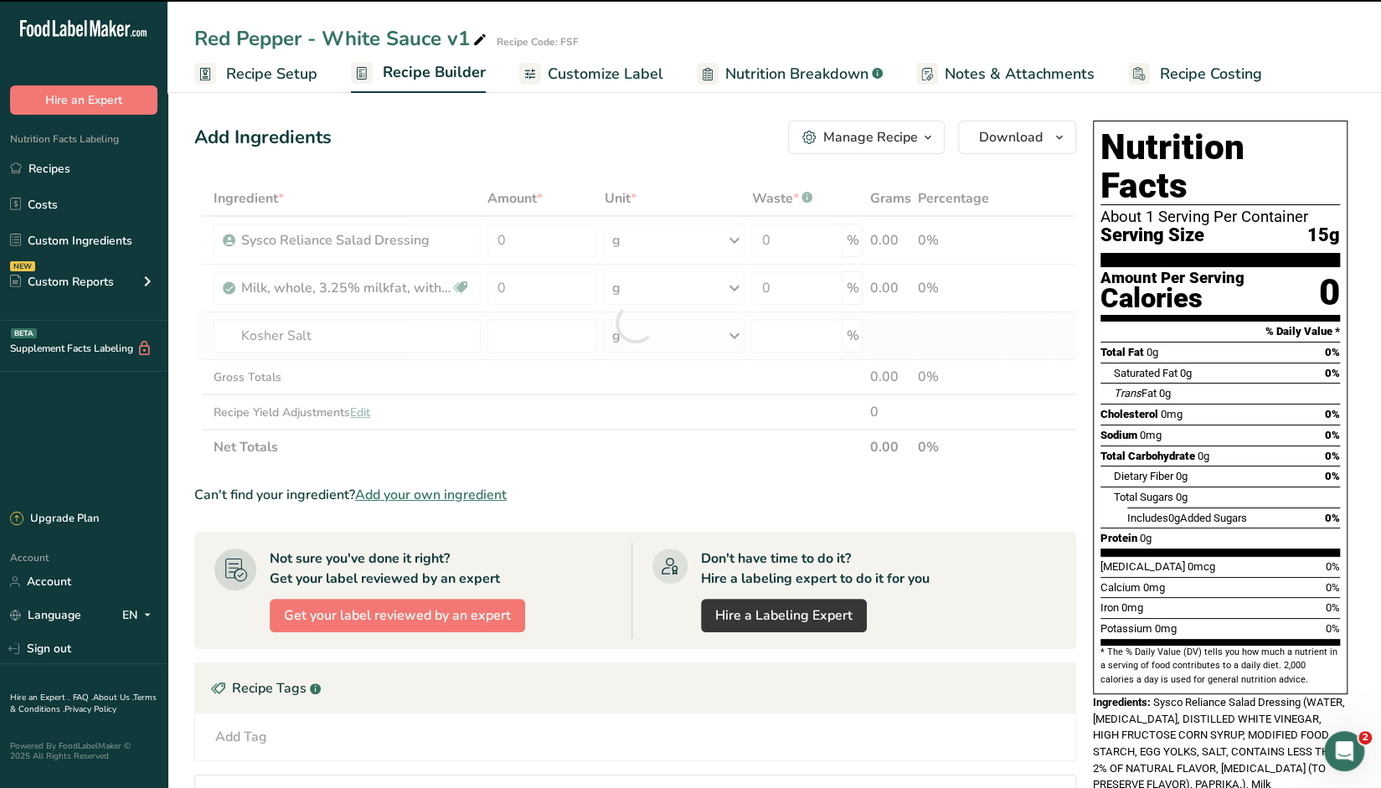
type input "0"
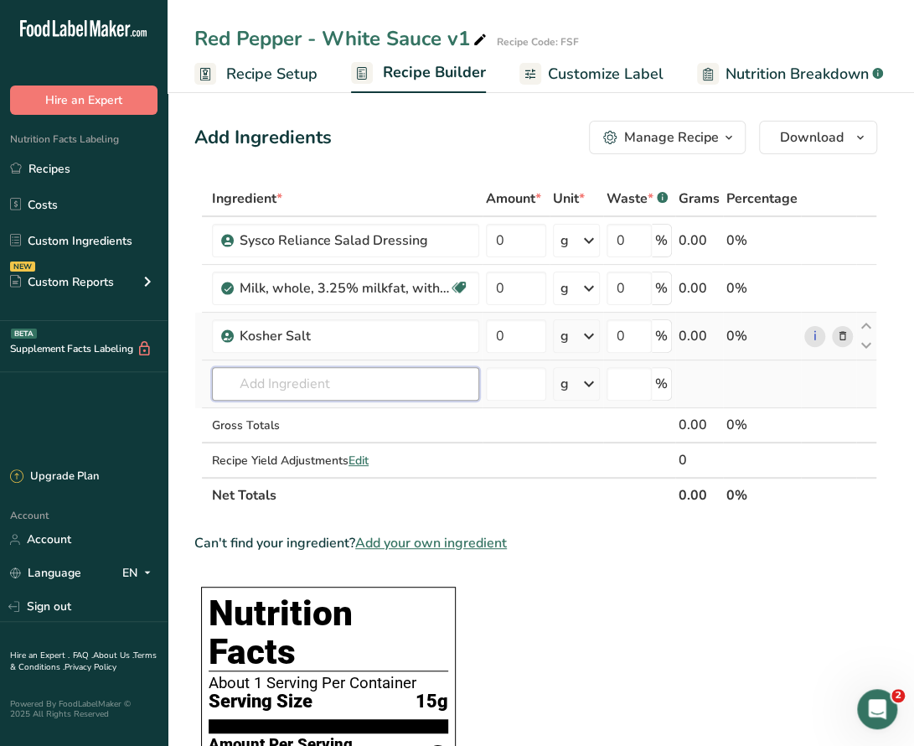
click at [294, 379] on input "text" at bounding box center [345, 384] width 267 height 34
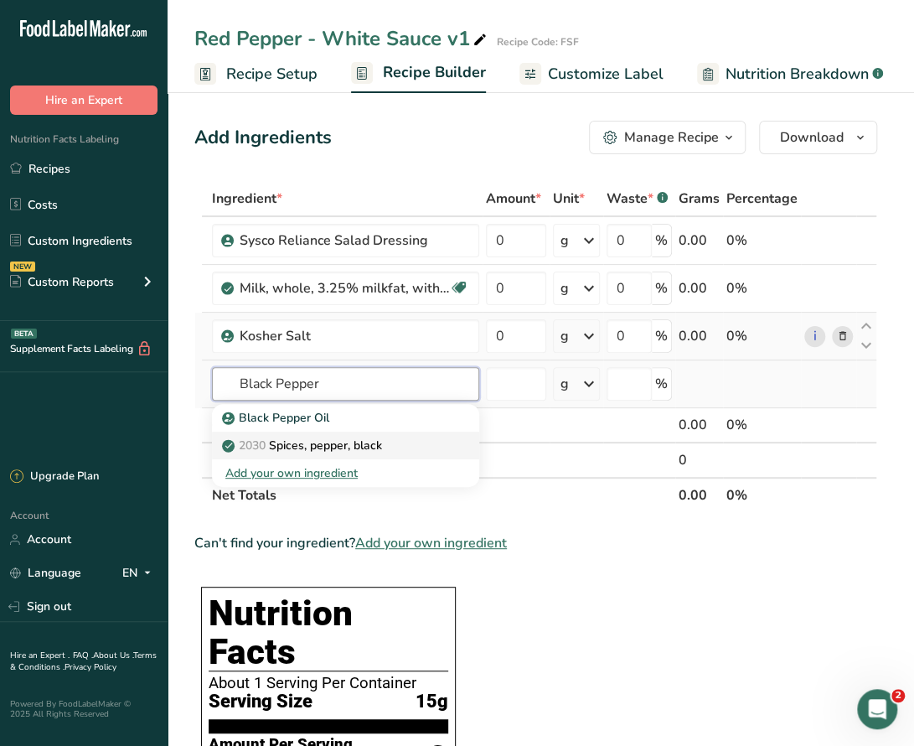
type input "Black Pepper"
click at [342, 448] on p "2030 Spices, pepper, black" at bounding box center [303, 445] width 157 height 18
type input "Spices, pepper, black"
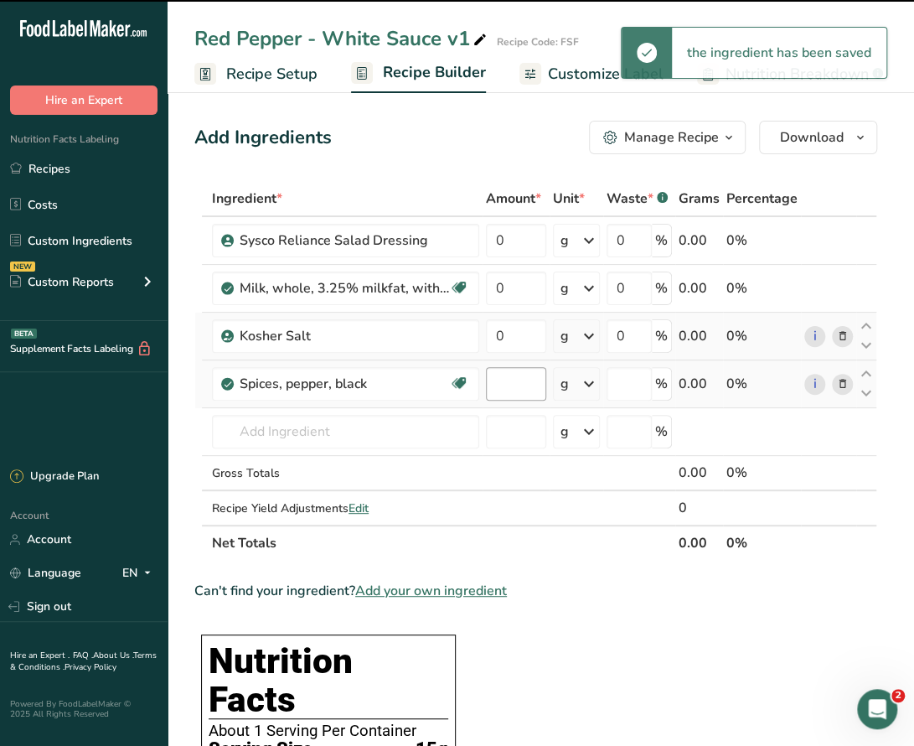
type input "0"
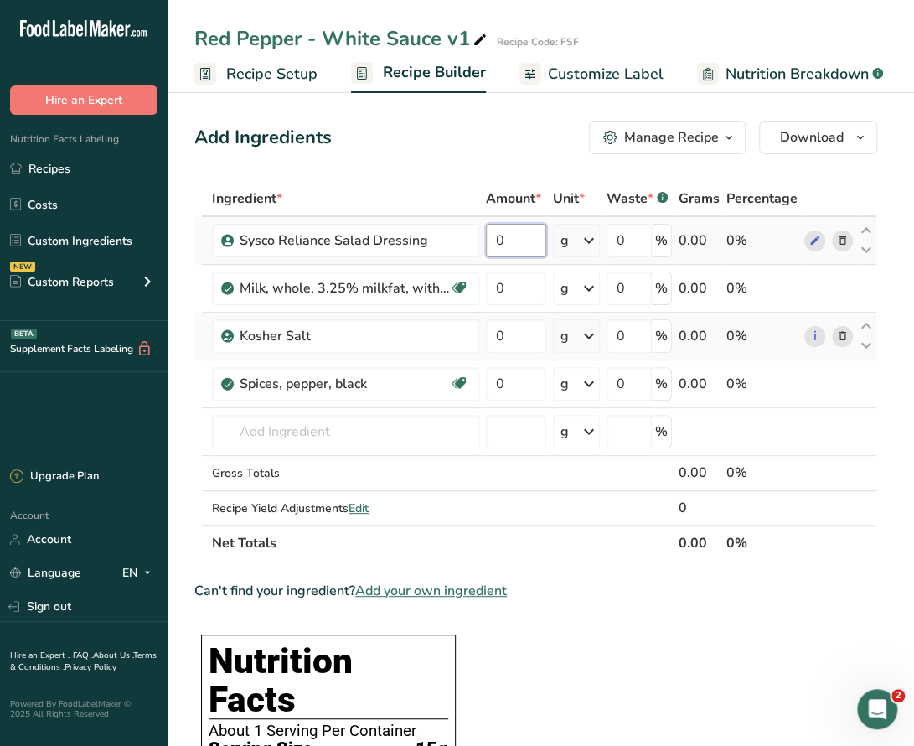
click at [493, 244] on input "0" at bounding box center [516, 241] width 60 height 34
type input "57.01"
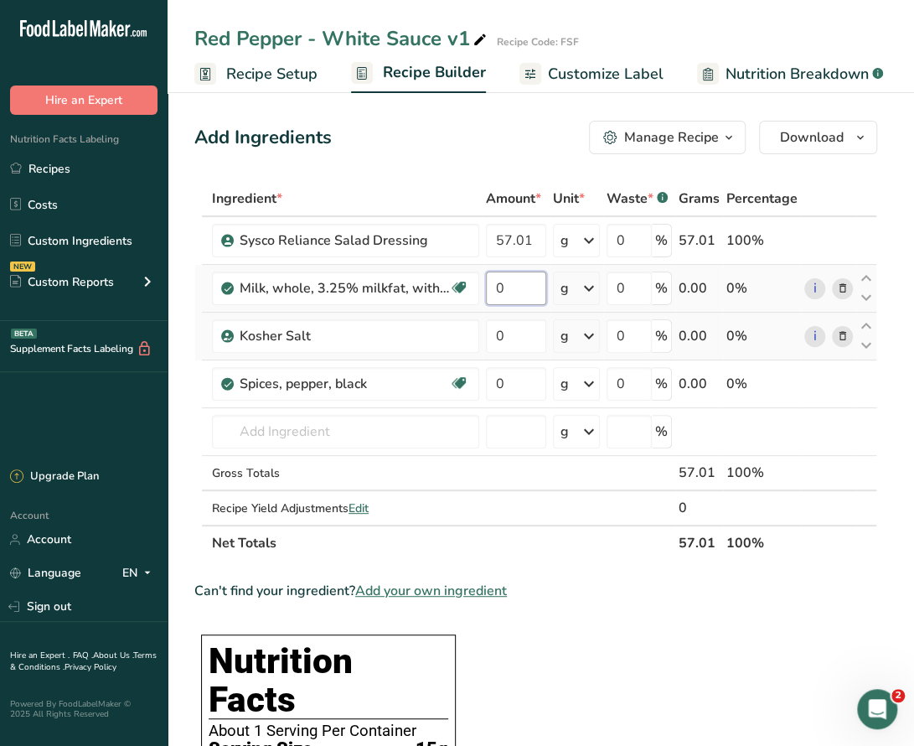
click at [519, 293] on div "Ingredient * Amount * Unit * Waste * .a-a{fill:#347362;}.b-a{fill:#fff;} Grams …" at bounding box center [535, 370] width 683 height 379
type input "40.84"
click at [509, 331] on div "Ingredient * Amount * Unit * Waste * .a-a{fill:#347362;}.b-a{fill:#fff;} Grams …" at bounding box center [535, 370] width 683 height 379
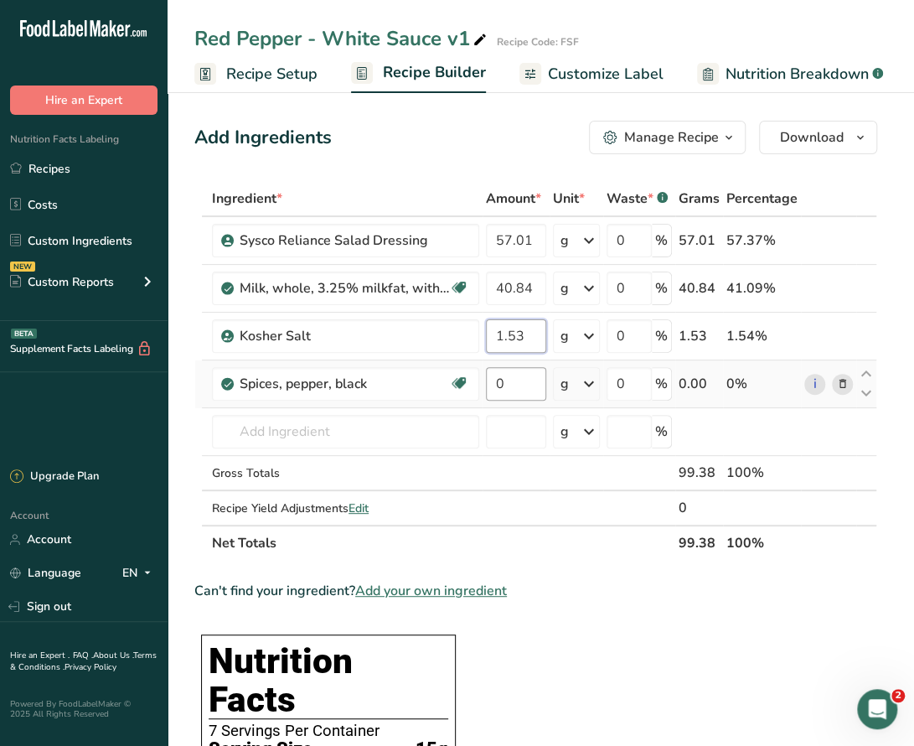
type input "1.53"
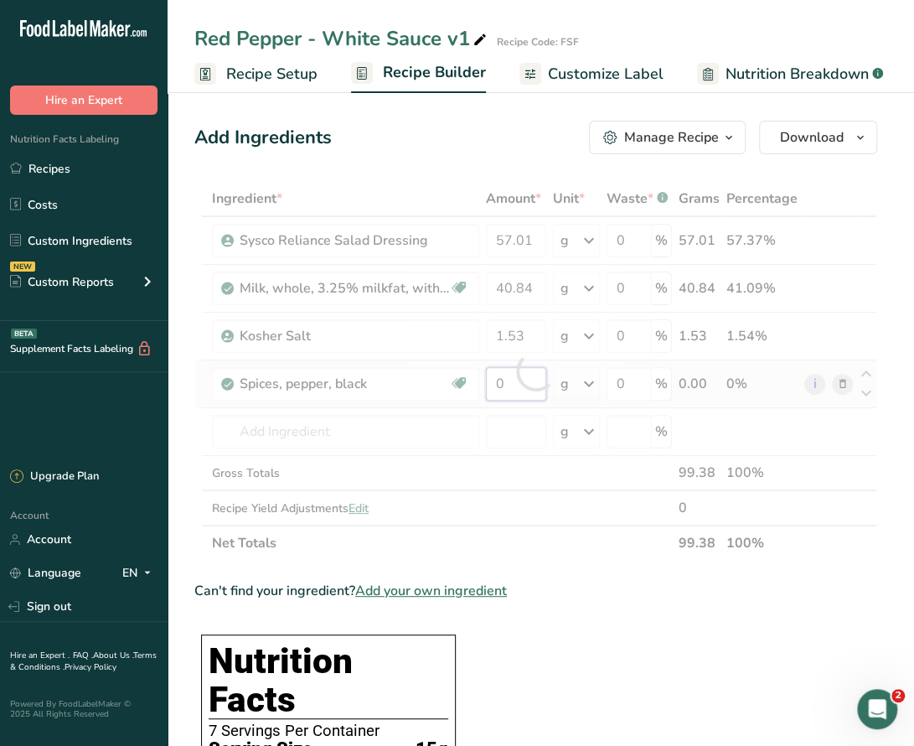
click at [531, 383] on div "Ingredient * Amount * Unit * Waste * .a-a{fill:#347362;}.b-a{fill:#fff;} Grams …" at bounding box center [535, 370] width 683 height 379
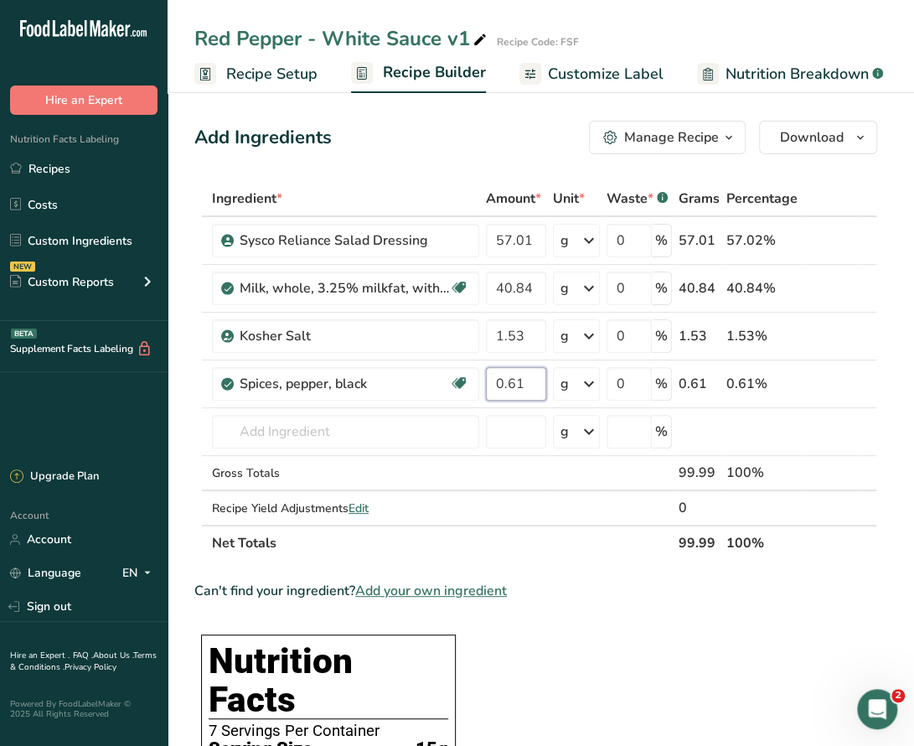
type input "0.61"
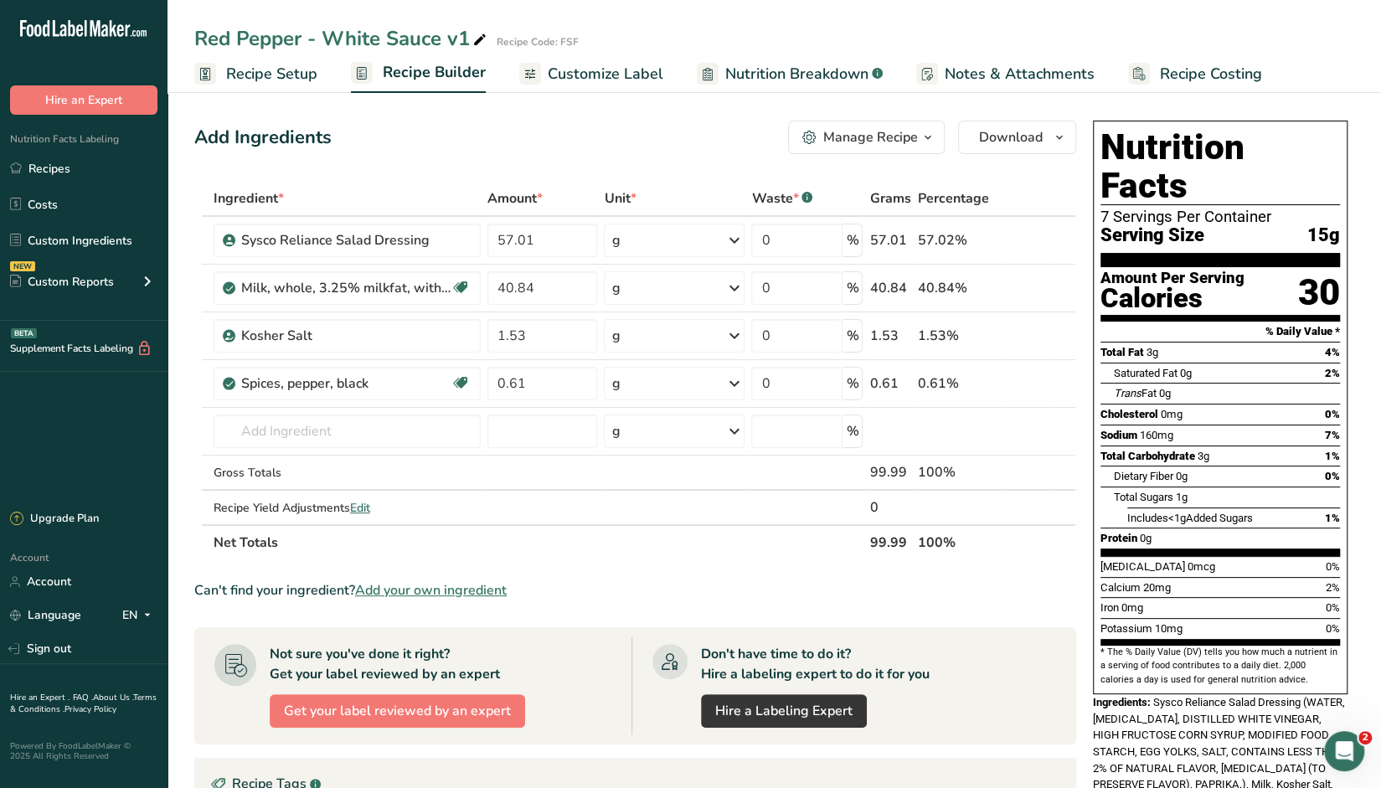
click at [913, 137] on div "Manage Recipe" at bounding box center [870, 137] width 95 height 20
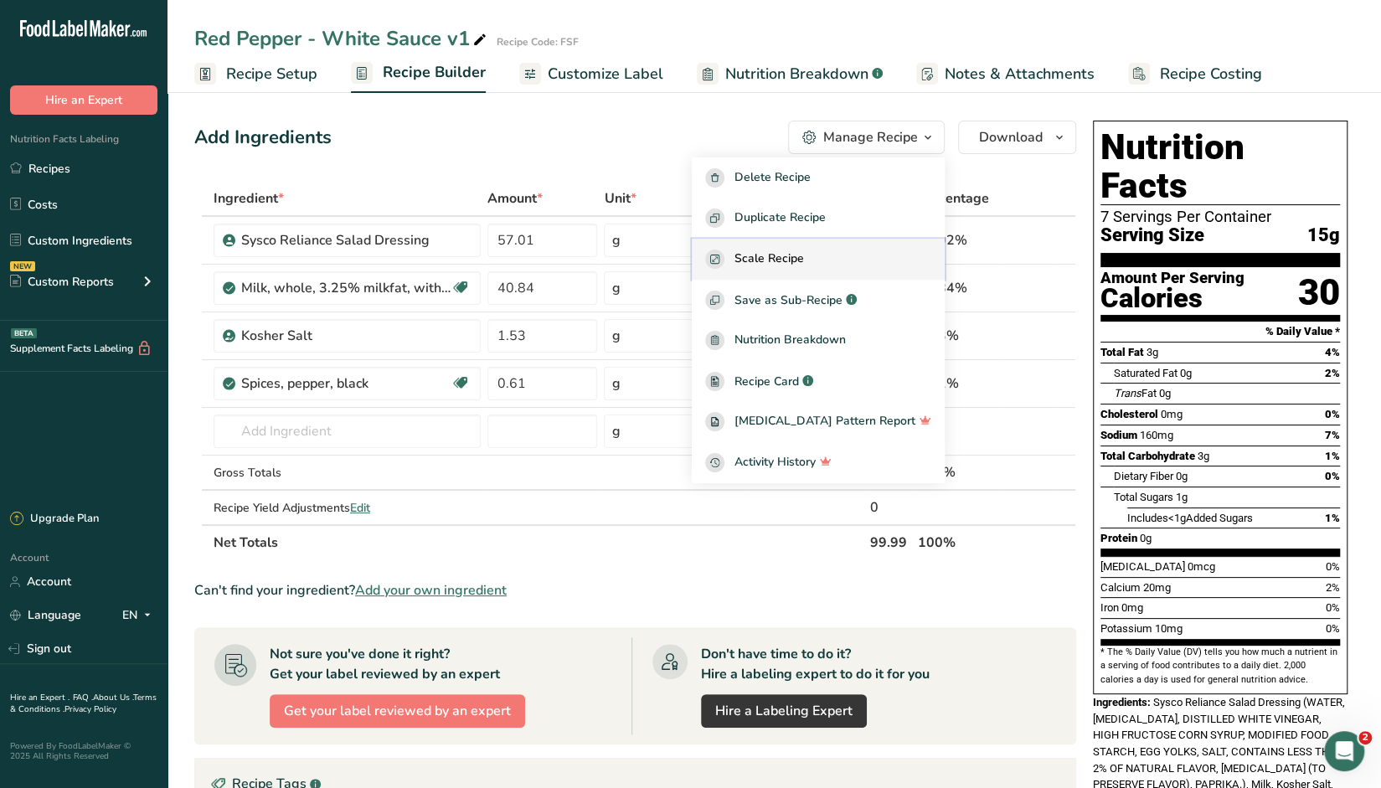
click at [804, 257] on span "Scale Recipe" at bounding box center [770, 259] width 70 height 19
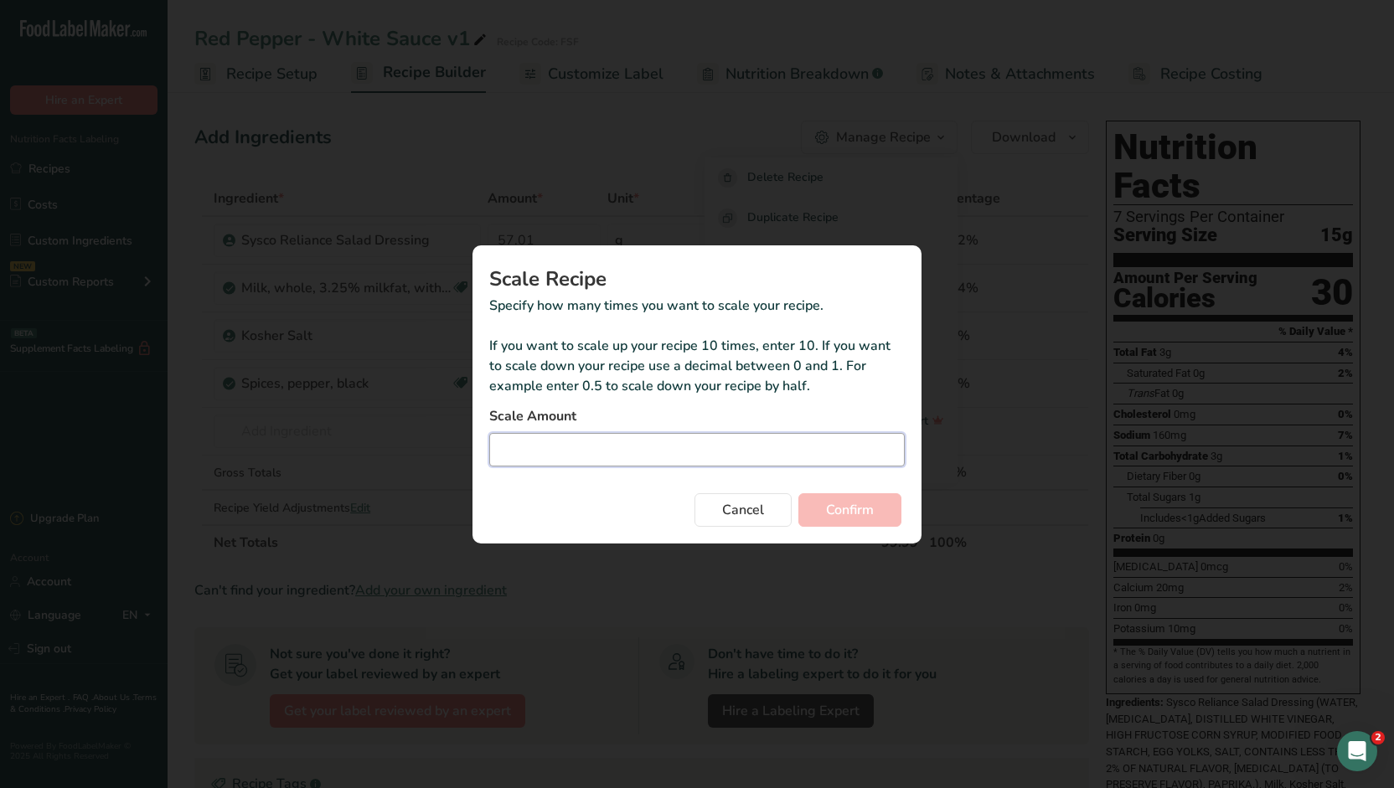
click at [565, 452] on input "Duplicate recipe modal" at bounding box center [697, 450] width 416 height 34
type input "36.8"
click at [822, 504] on button "Confirm" at bounding box center [849, 510] width 103 height 34
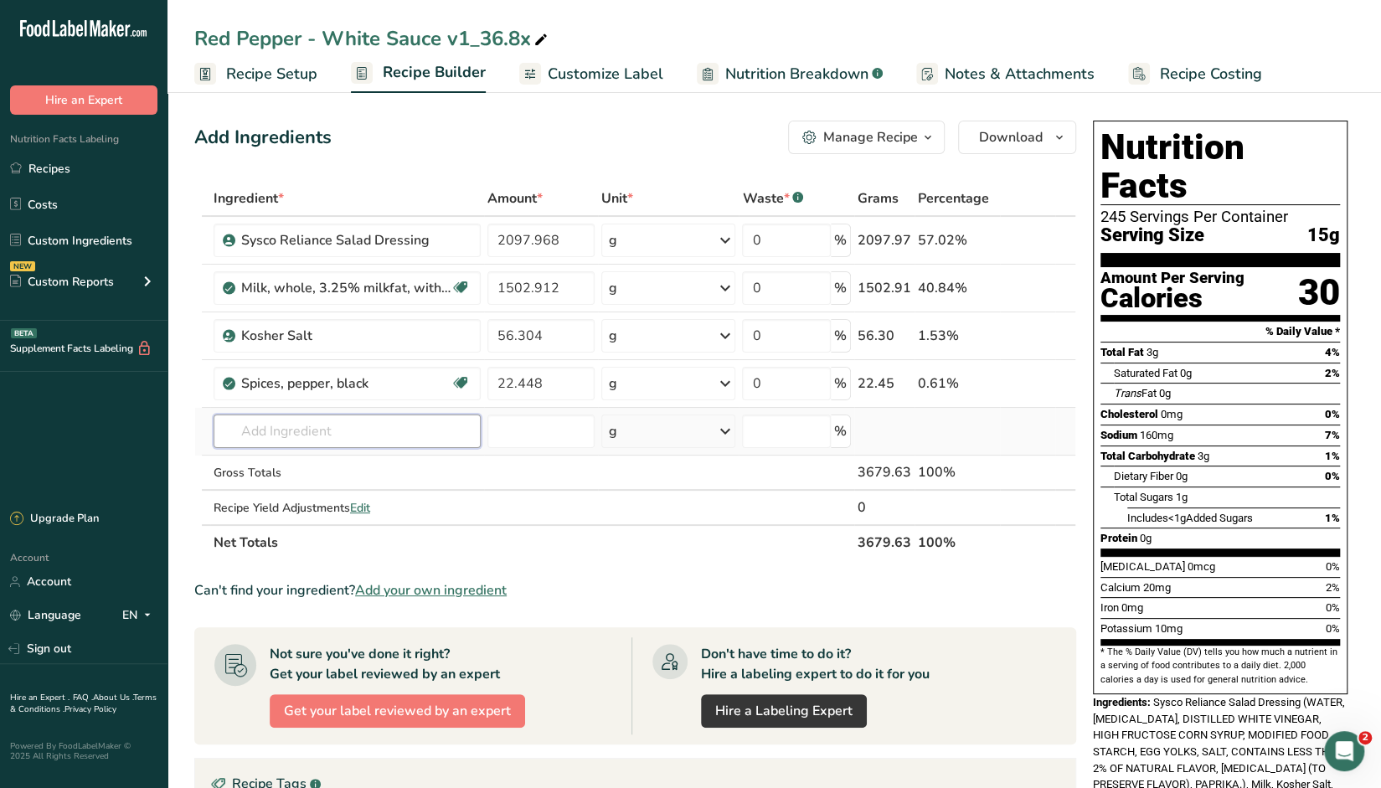
click at [448, 424] on input "text" at bounding box center [347, 432] width 267 height 34
type input "Potassium sorbate"
click at [273, 457] on p "Potassium Sorbate" at bounding box center [285, 466] width 116 height 18
type input "Potassium Sorbate"
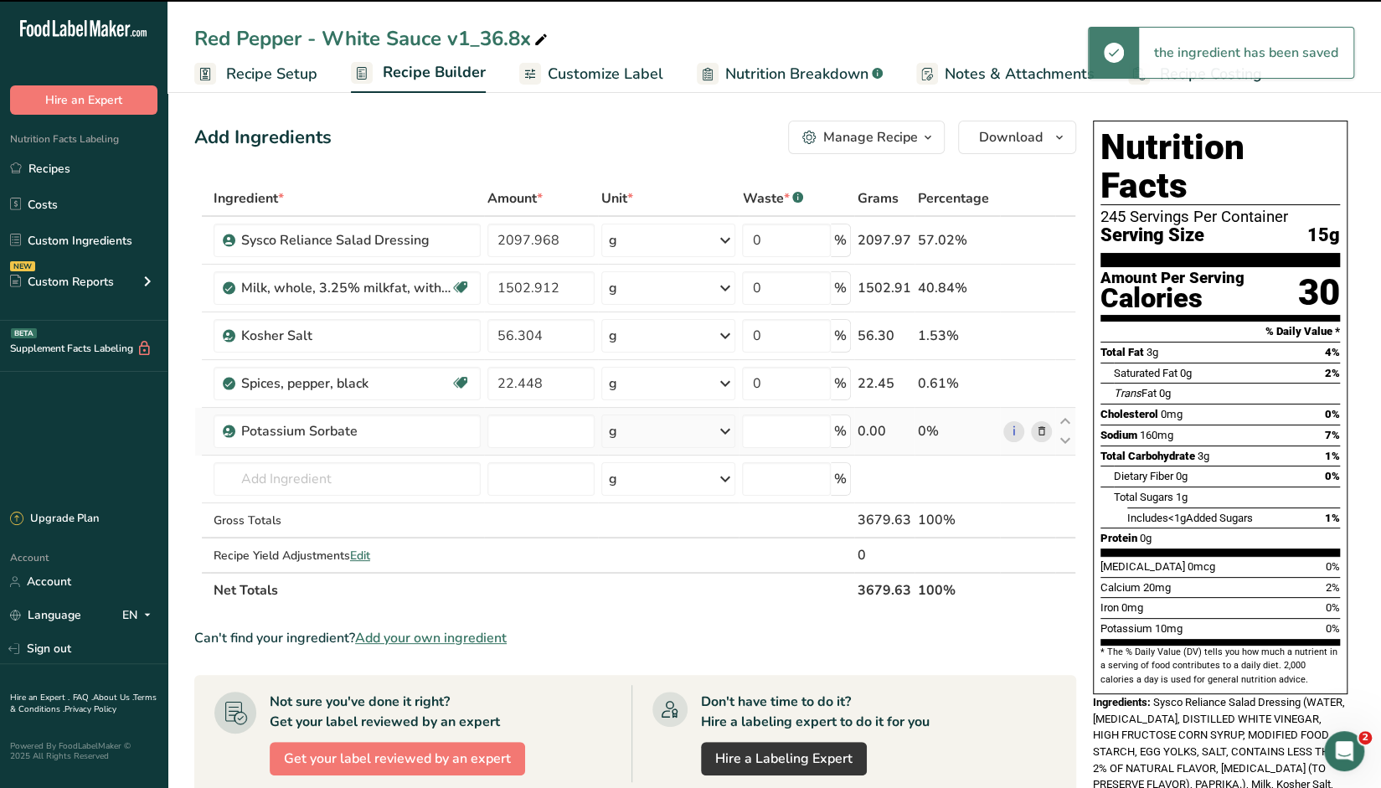
type input "0"
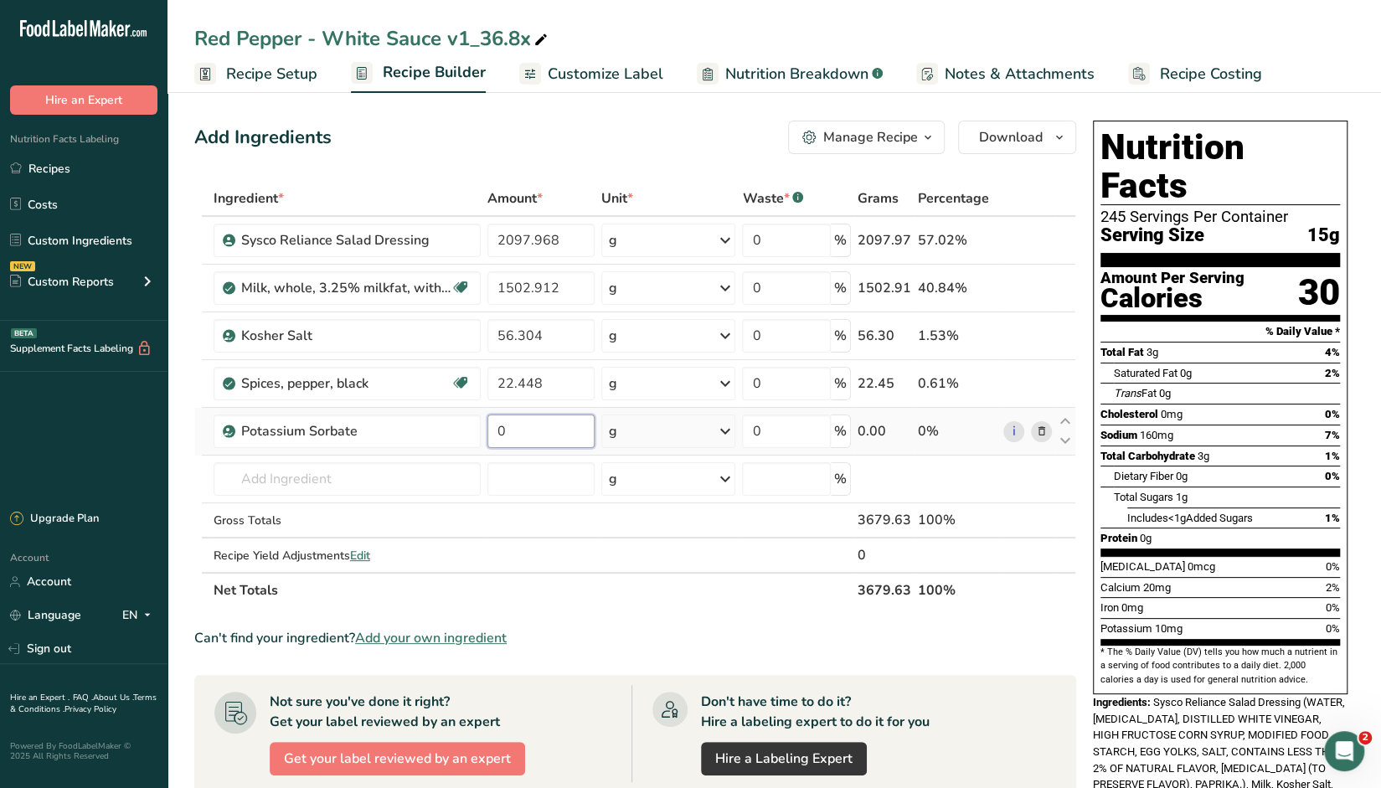
click at [526, 426] on input "0" at bounding box center [541, 432] width 107 height 34
type input "0.61"
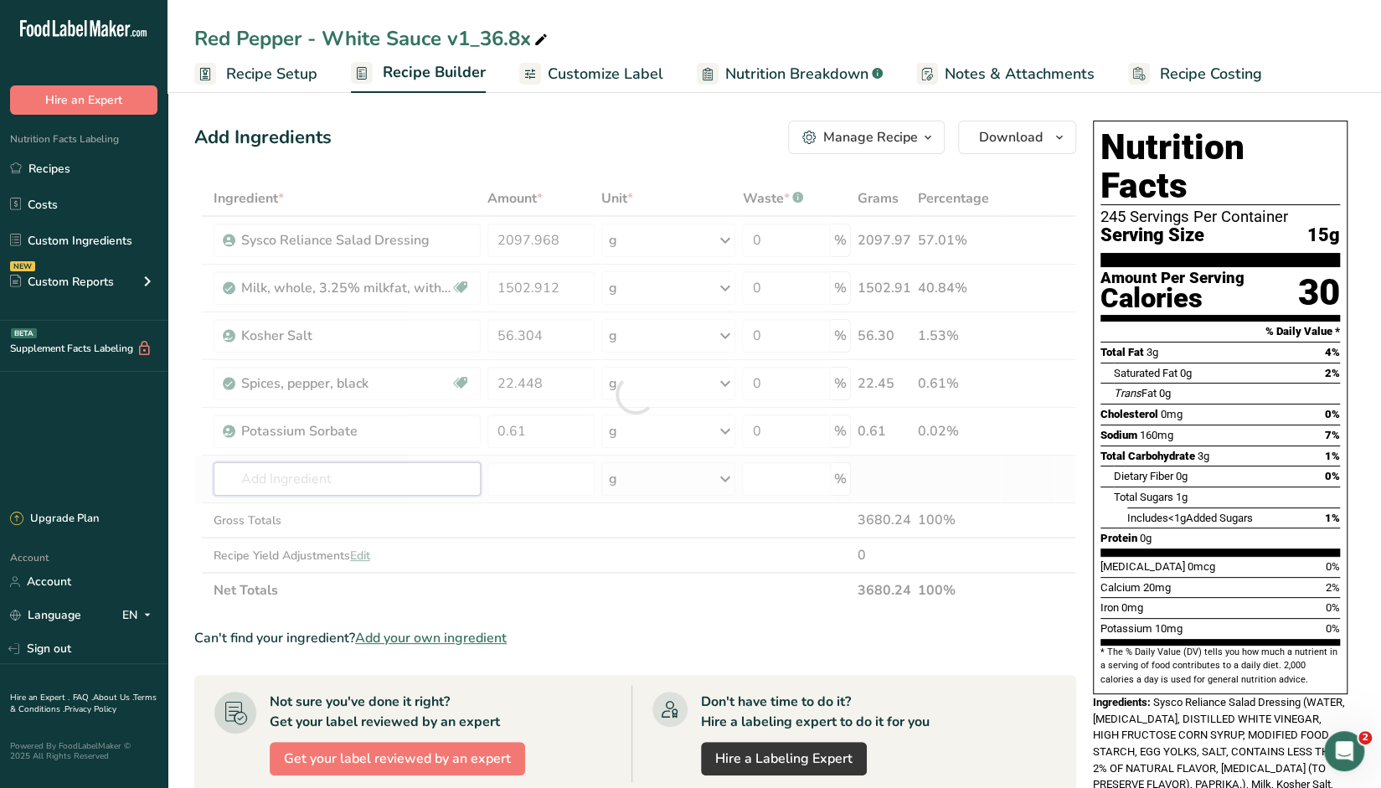
click at [374, 480] on div "Ingredient * Amount * Unit * Waste * .a-a{fill:#347362;}.b-a{fill:#fff;} Grams …" at bounding box center [635, 394] width 882 height 427
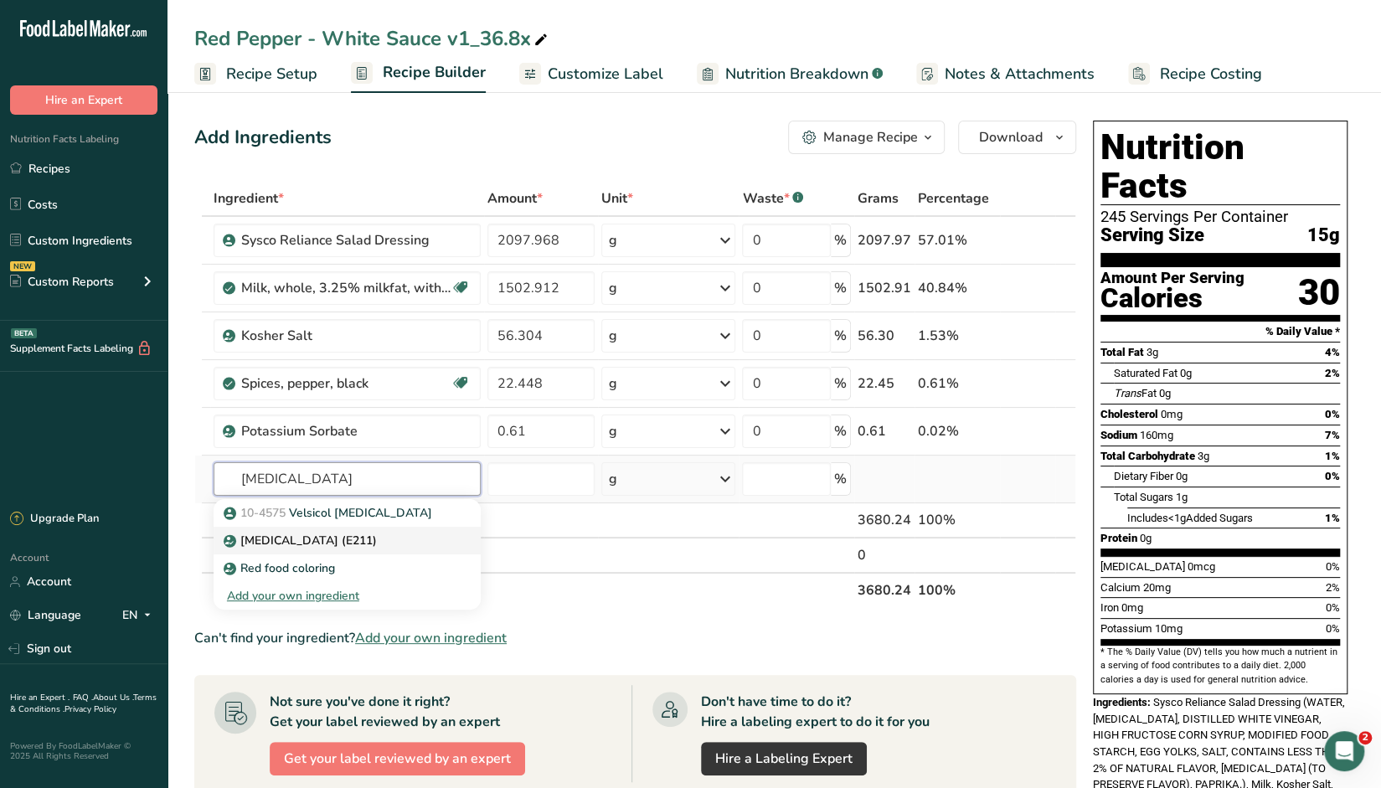
type input "Sodium Benzoate"
click at [343, 532] on p "Sodium Benzoate (E211)" at bounding box center [302, 541] width 150 height 18
type input "Sodium Benzoate (E211)"
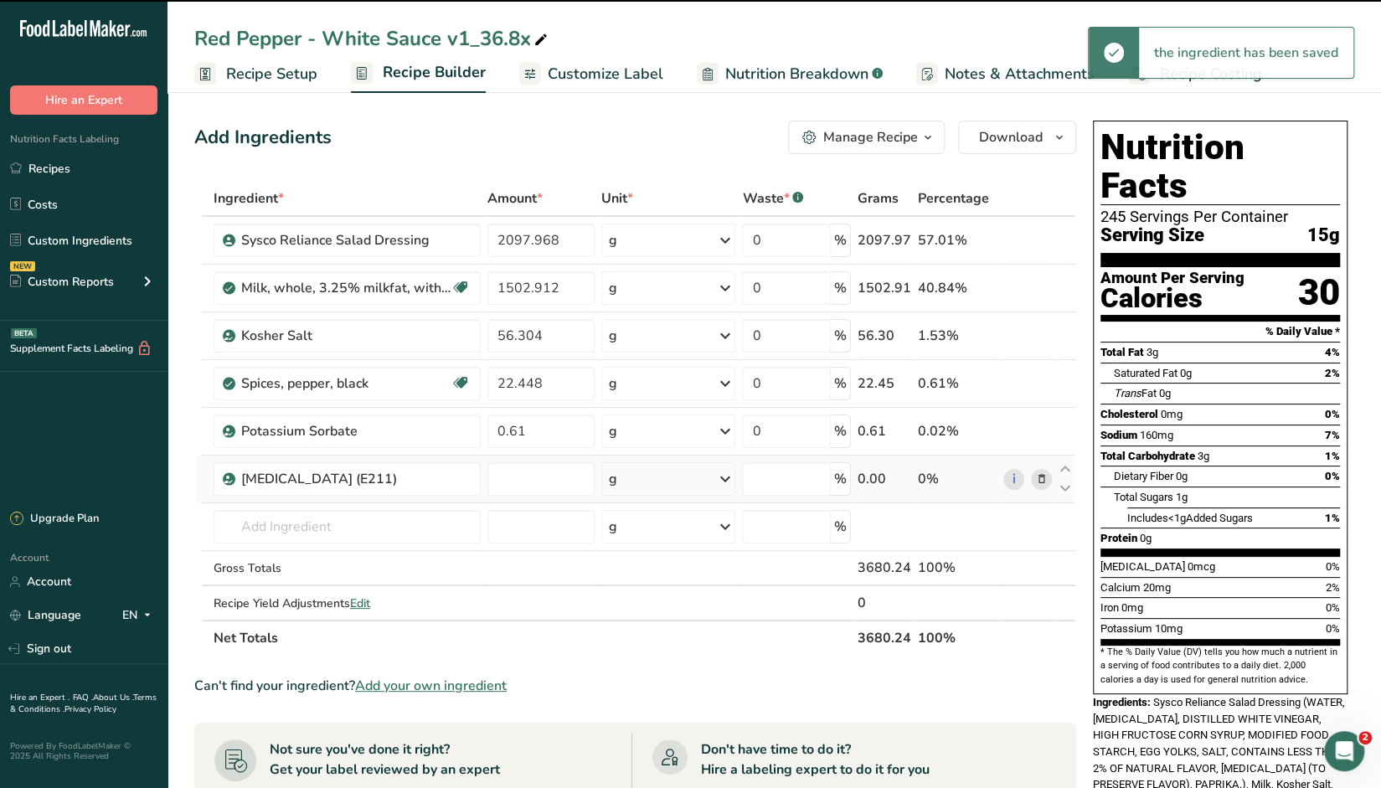
type input "0"
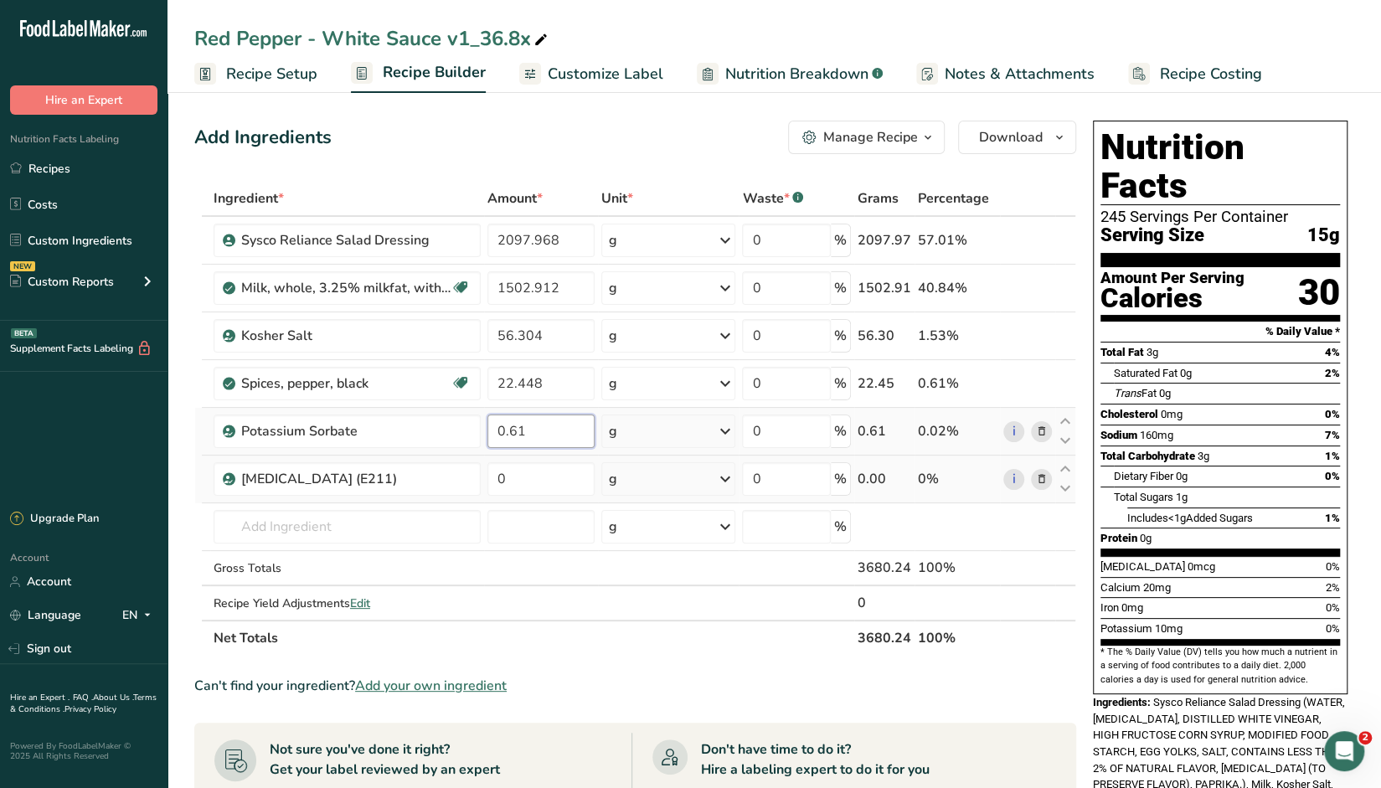
click at [540, 426] on input "0.61" at bounding box center [541, 432] width 107 height 34
type input "0.05"
click at [549, 474] on div "Ingredient * Amount * Unit * Waste * .a-a{fill:#347362;}.b-a{fill:#fff;} Grams …" at bounding box center [635, 418] width 882 height 475
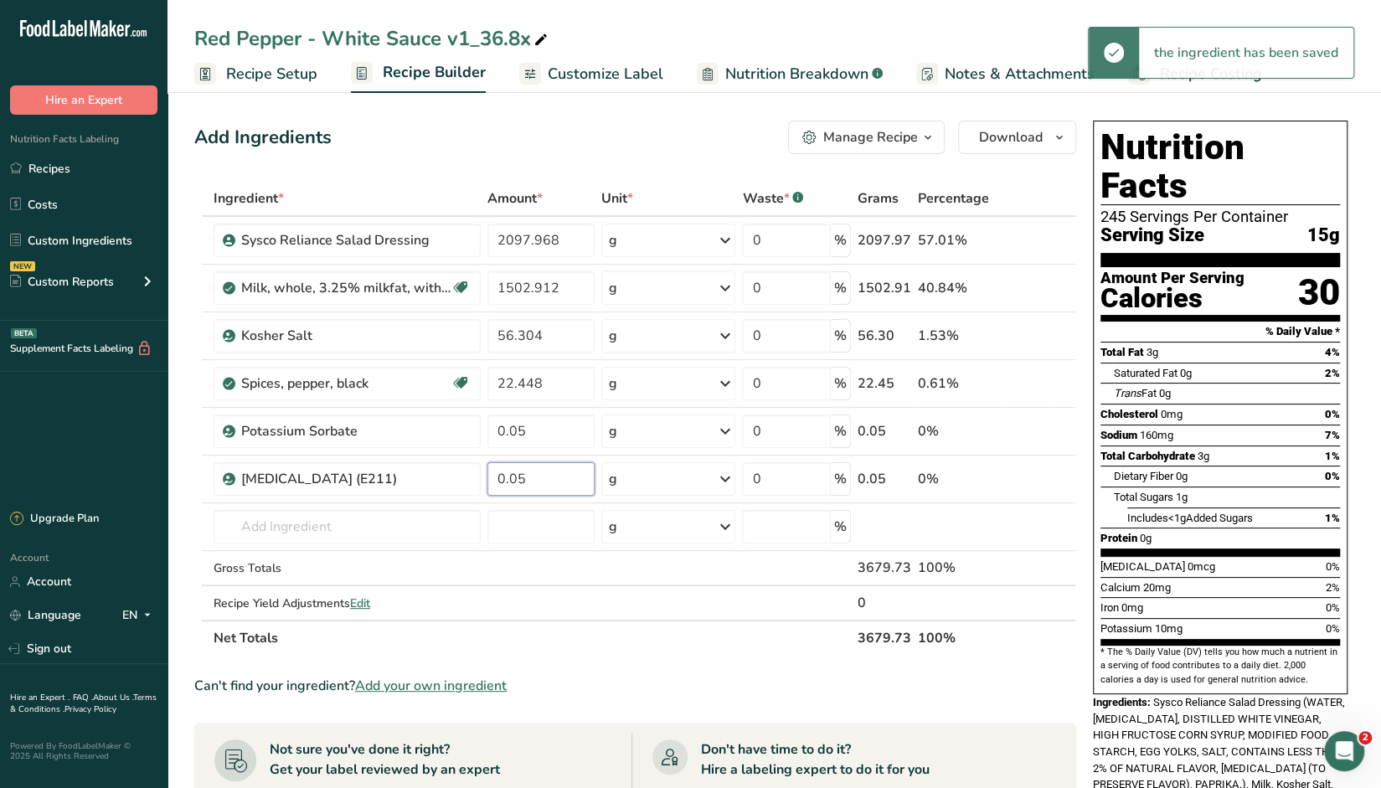
type input "0.05"
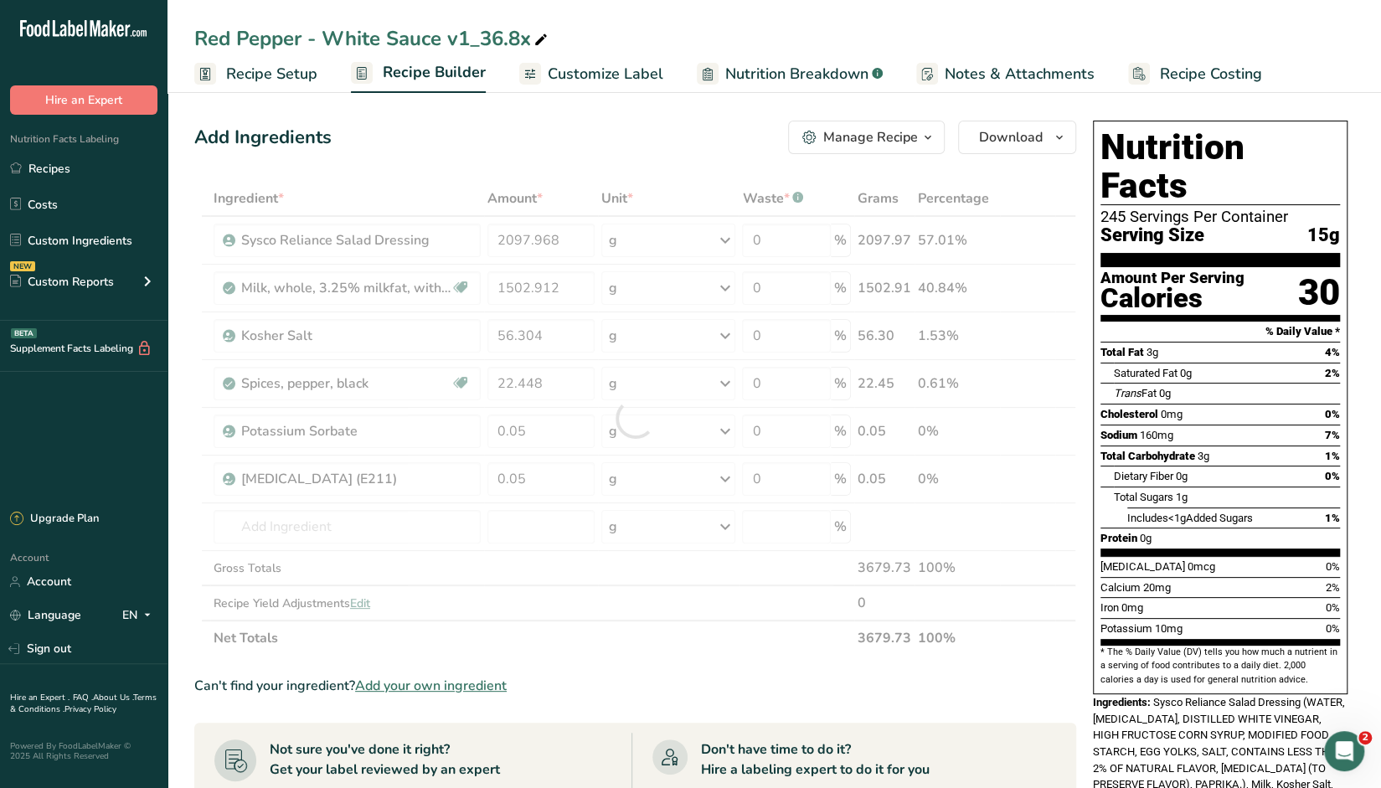
click at [804, 664] on section "Ingredient * Amount * Unit * Waste * .a-a{fill:#347362;}.b-a{fill:#fff;} Grams …" at bounding box center [635, 688] width 882 height 1014
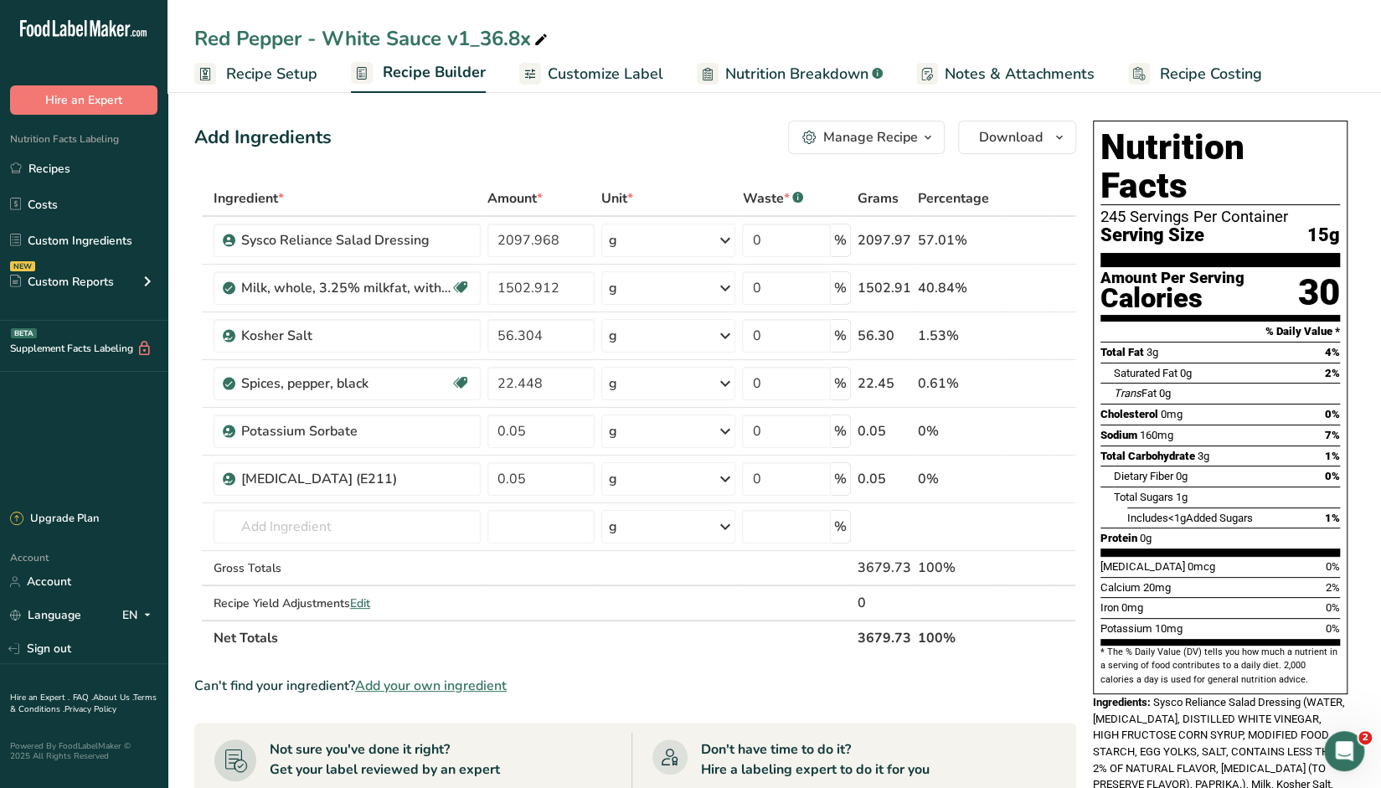
click at [699, 658] on section "Ingredient * Amount * Unit * Waste * .a-a{fill:#347362;}.b-a{fill:#fff;} Grams …" at bounding box center [635, 688] width 882 height 1014
click at [1200, 322] on section "% Daily Value *" at bounding box center [1221, 332] width 240 height 20
